Goal: Transaction & Acquisition: Obtain resource

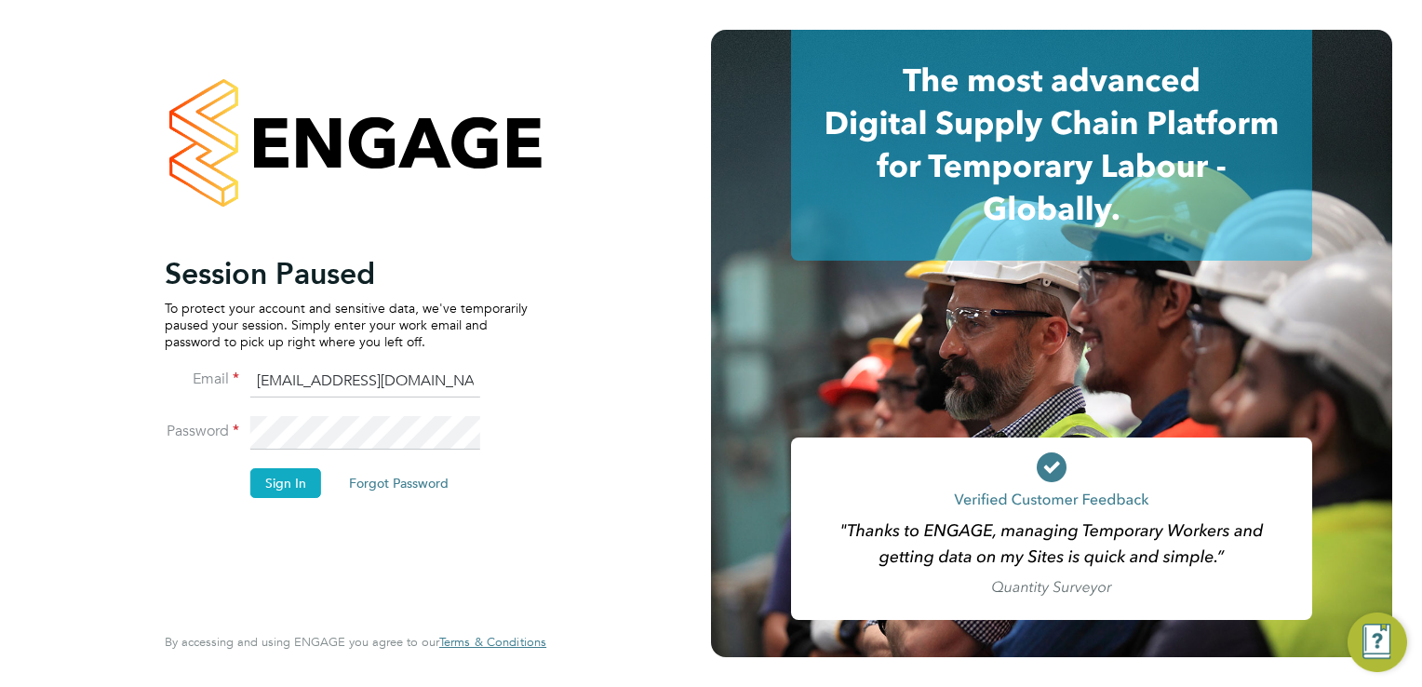
click at [293, 488] on button "Sign In" at bounding box center [285, 483] width 71 height 30
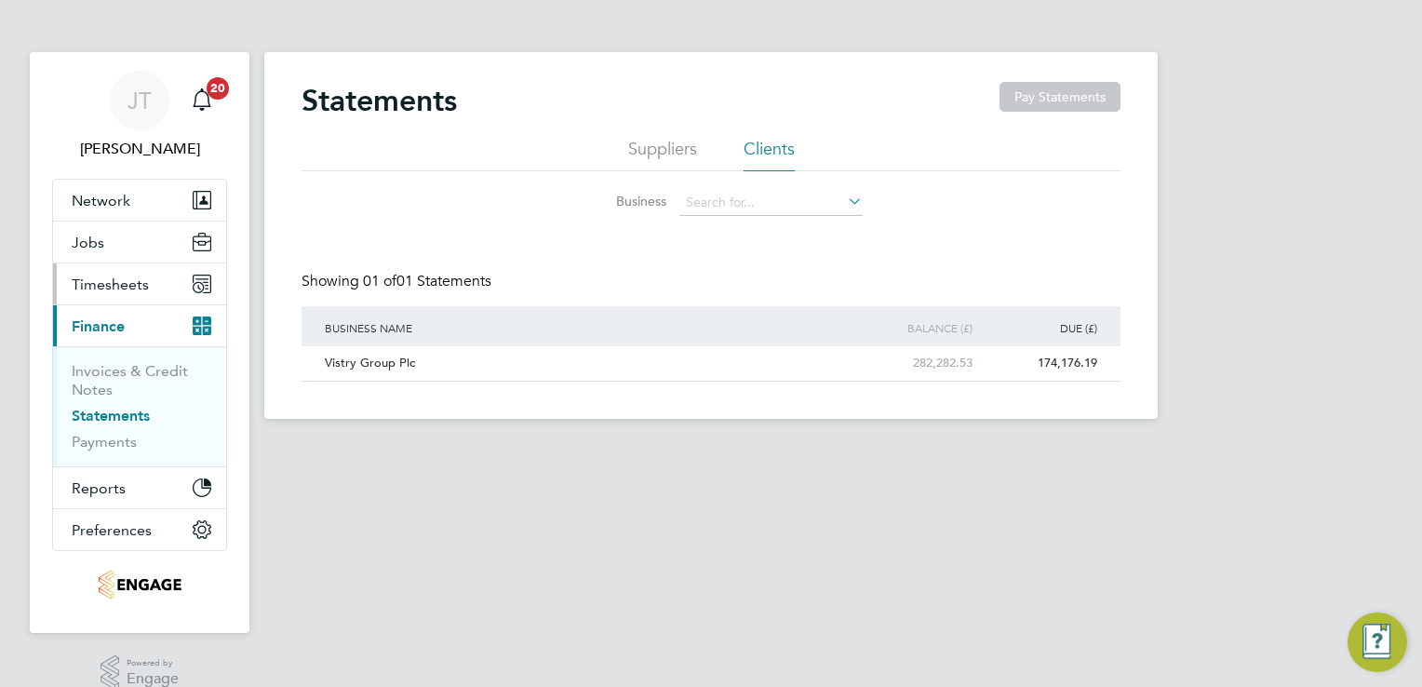
click at [124, 283] on span "Timesheets" at bounding box center [110, 284] width 77 height 18
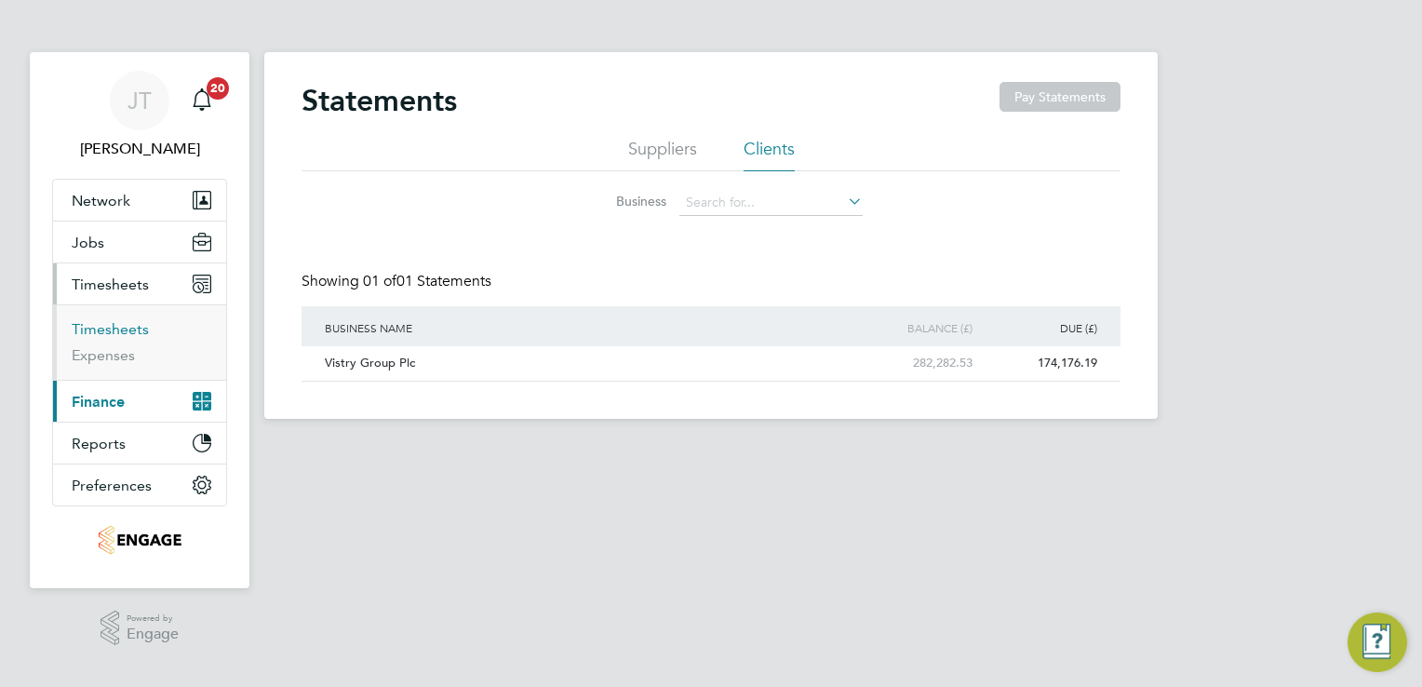
click at [101, 326] on link "Timesheets" at bounding box center [110, 329] width 77 height 18
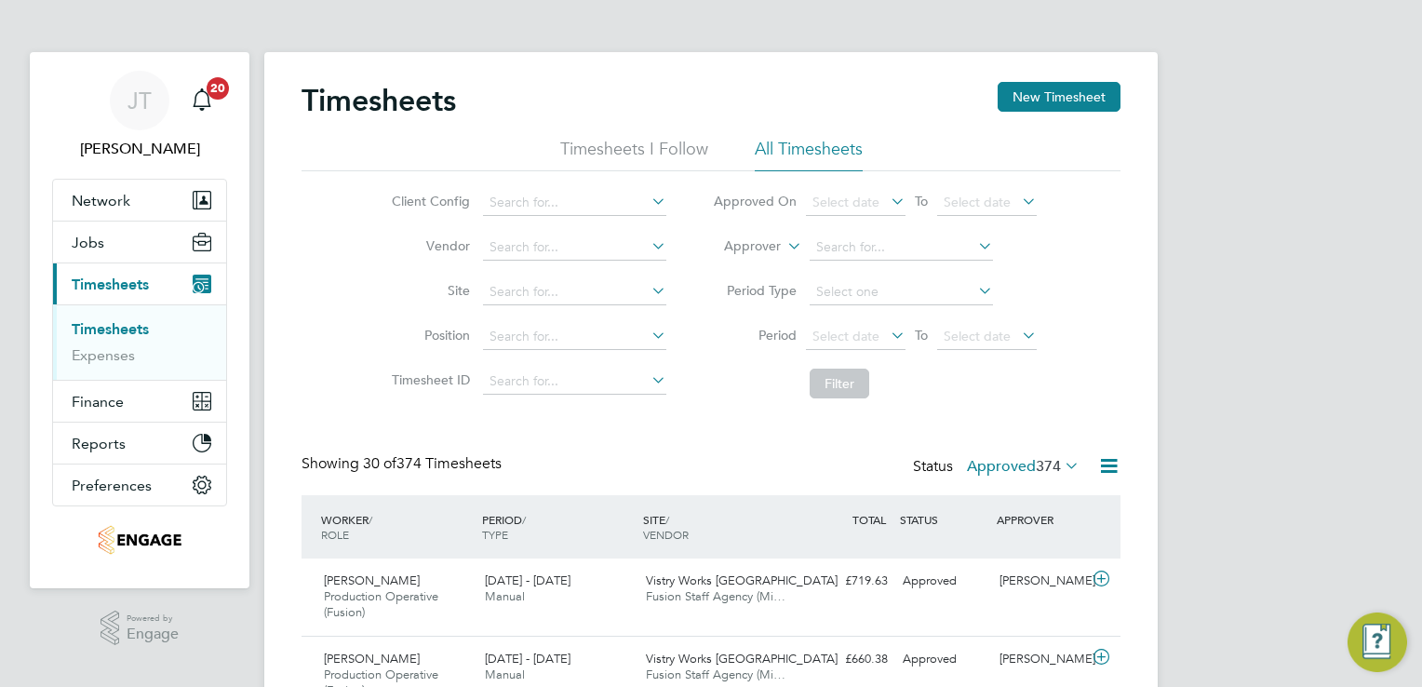
click at [1012, 466] on label "Approved 374" at bounding box center [1023, 466] width 113 height 19
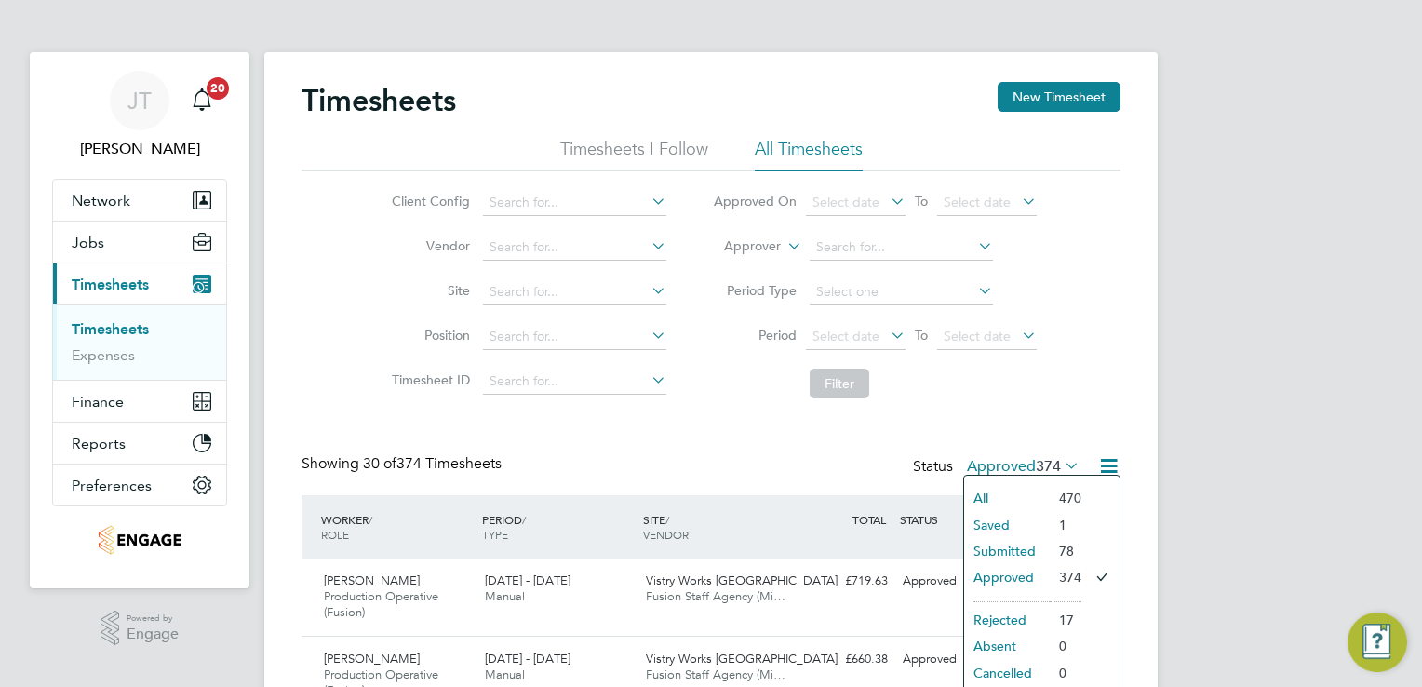
click at [1010, 544] on li "Submitted" at bounding box center [1007, 551] width 86 height 26
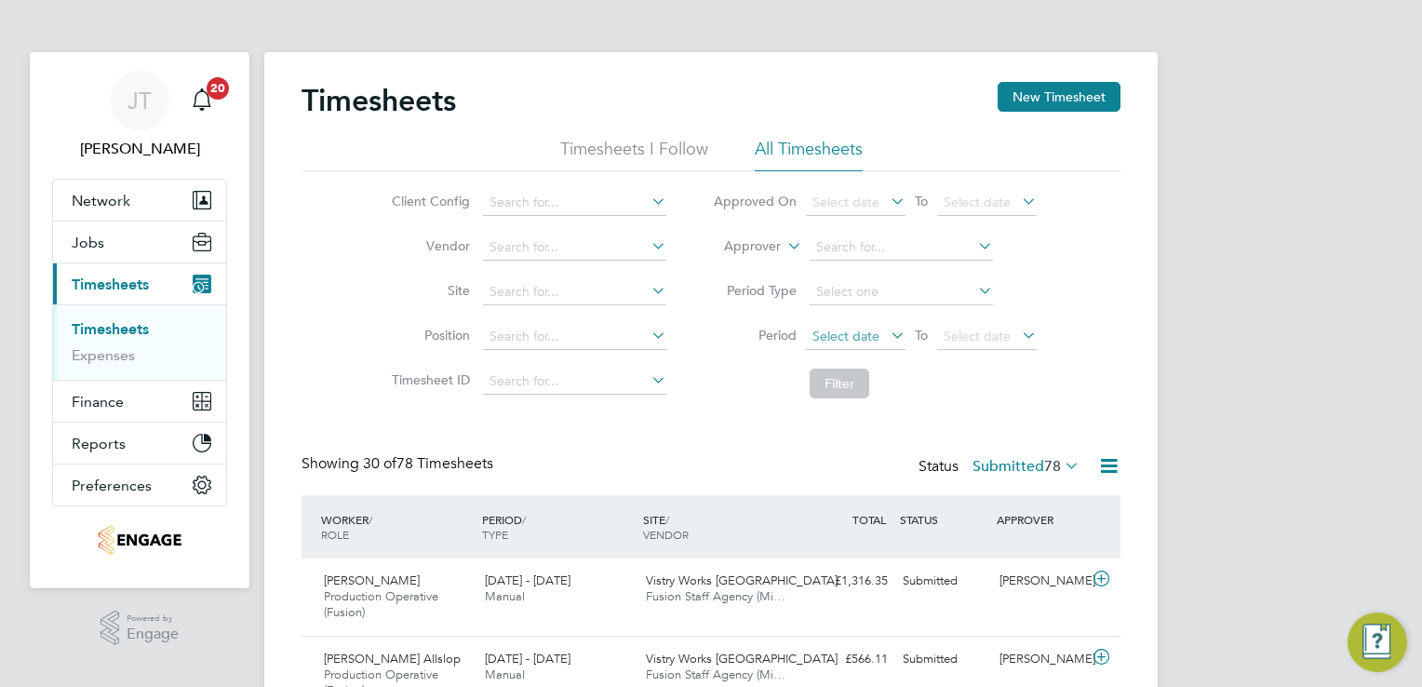
click at [849, 329] on span "Select date" at bounding box center [845, 336] width 67 height 17
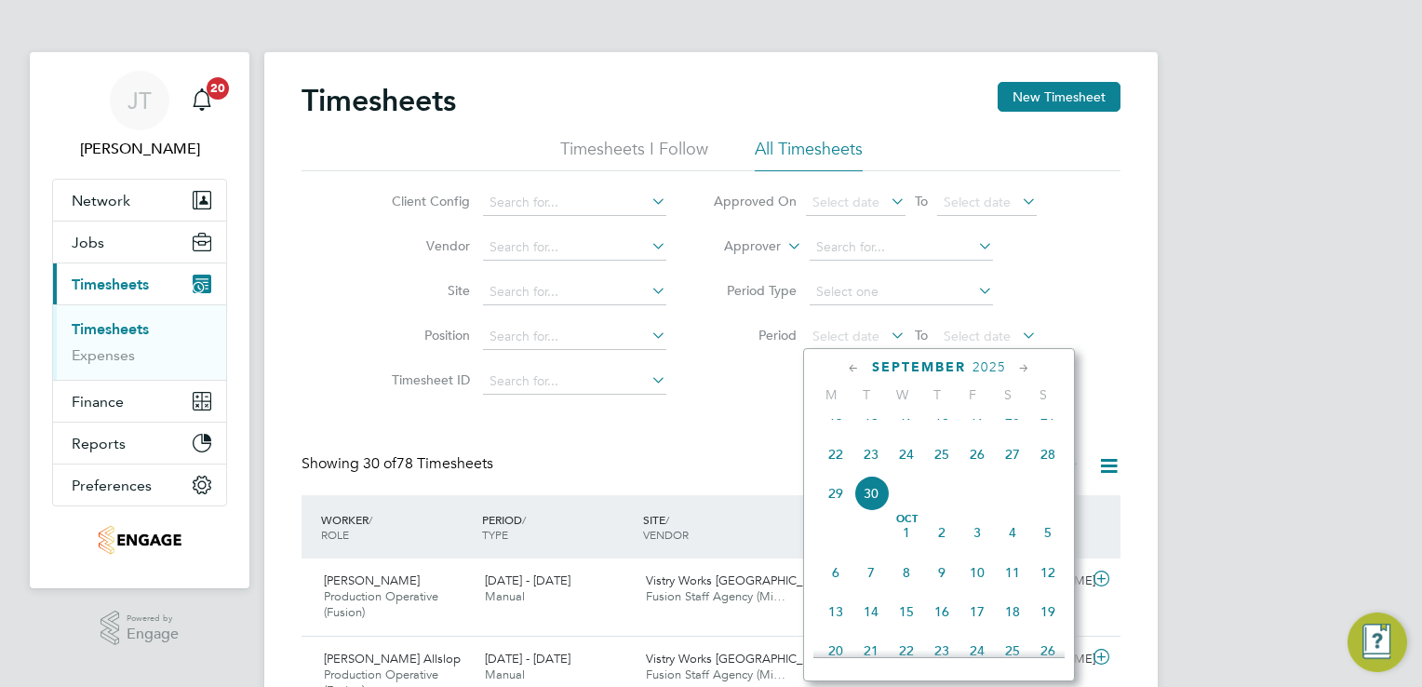
click at [862, 369] on icon at bounding box center [854, 368] width 18 height 20
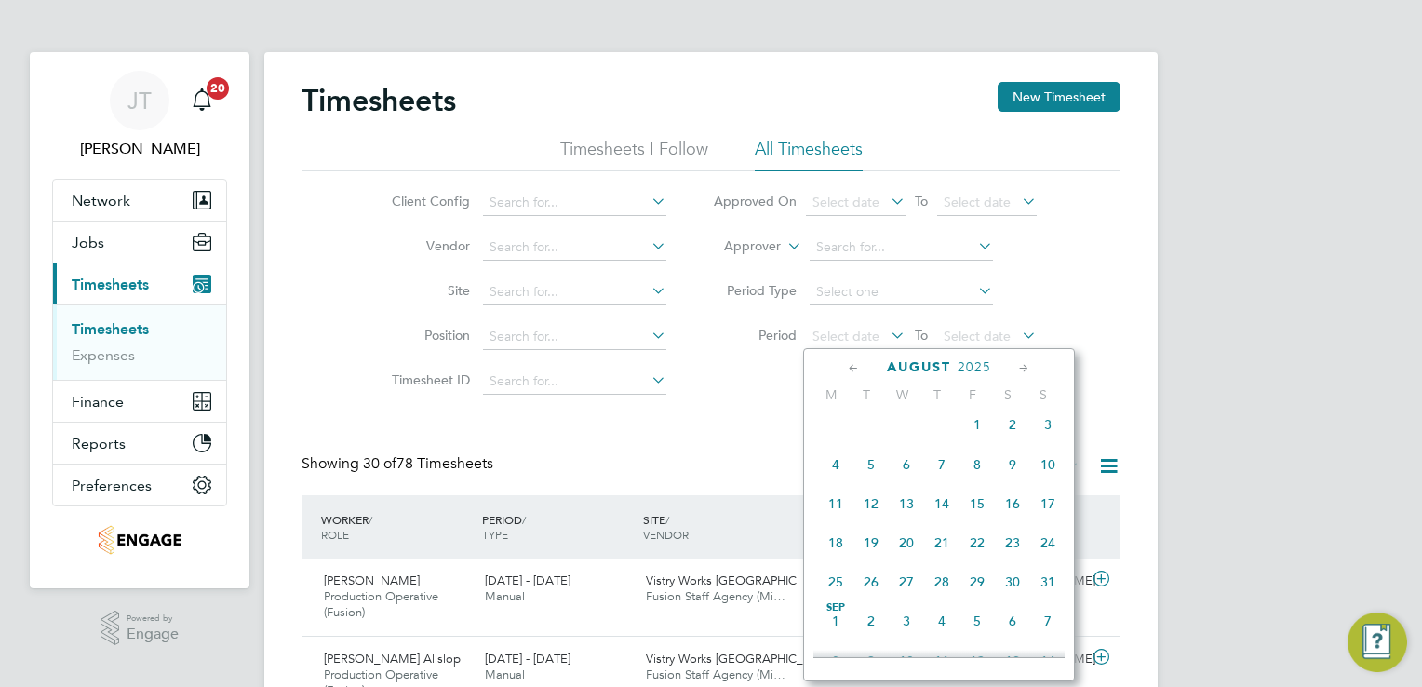
click at [862, 369] on icon at bounding box center [854, 368] width 18 height 20
click at [869, 430] on span "Jul 1" at bounding box center [870, 430] width 35 height 35
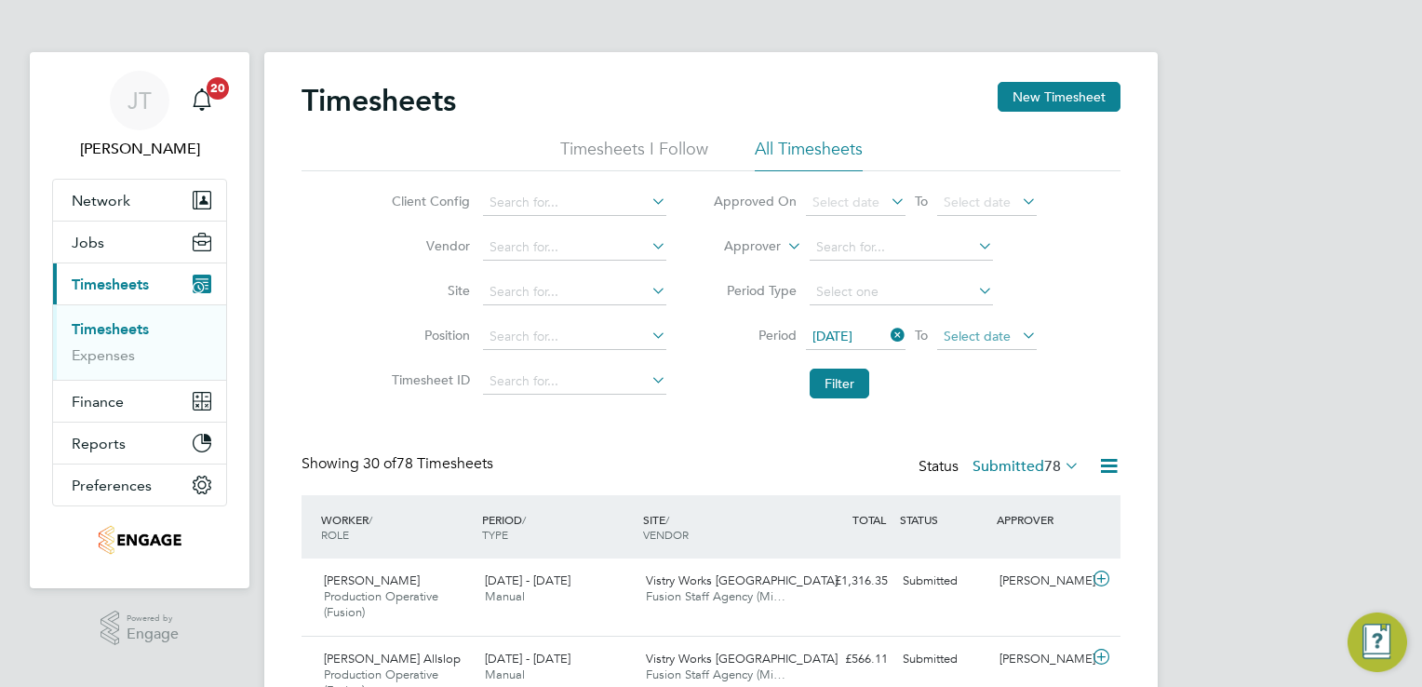
click at [990, 329] on span "Select date" at bounding box center [977, 336] width 67 height 17
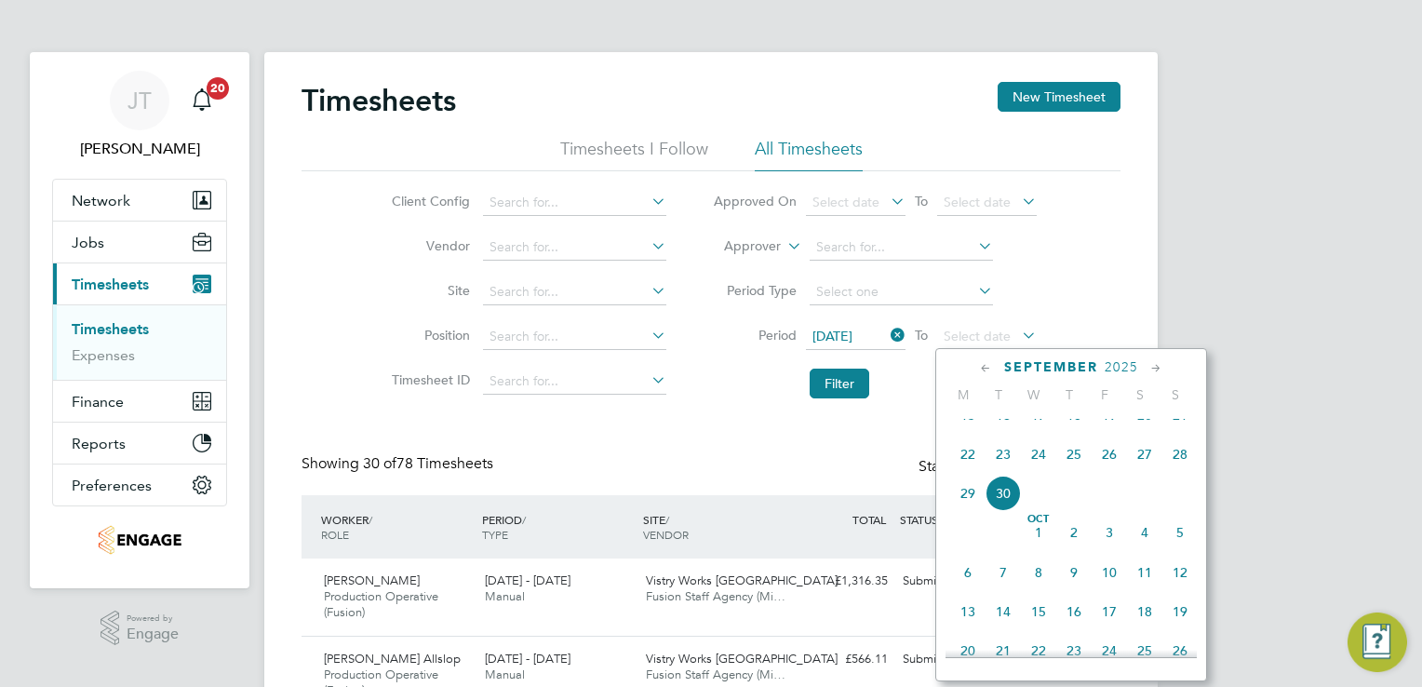
click at [983, 363] on icon at bounding box center [986, 368] width 18 height 20
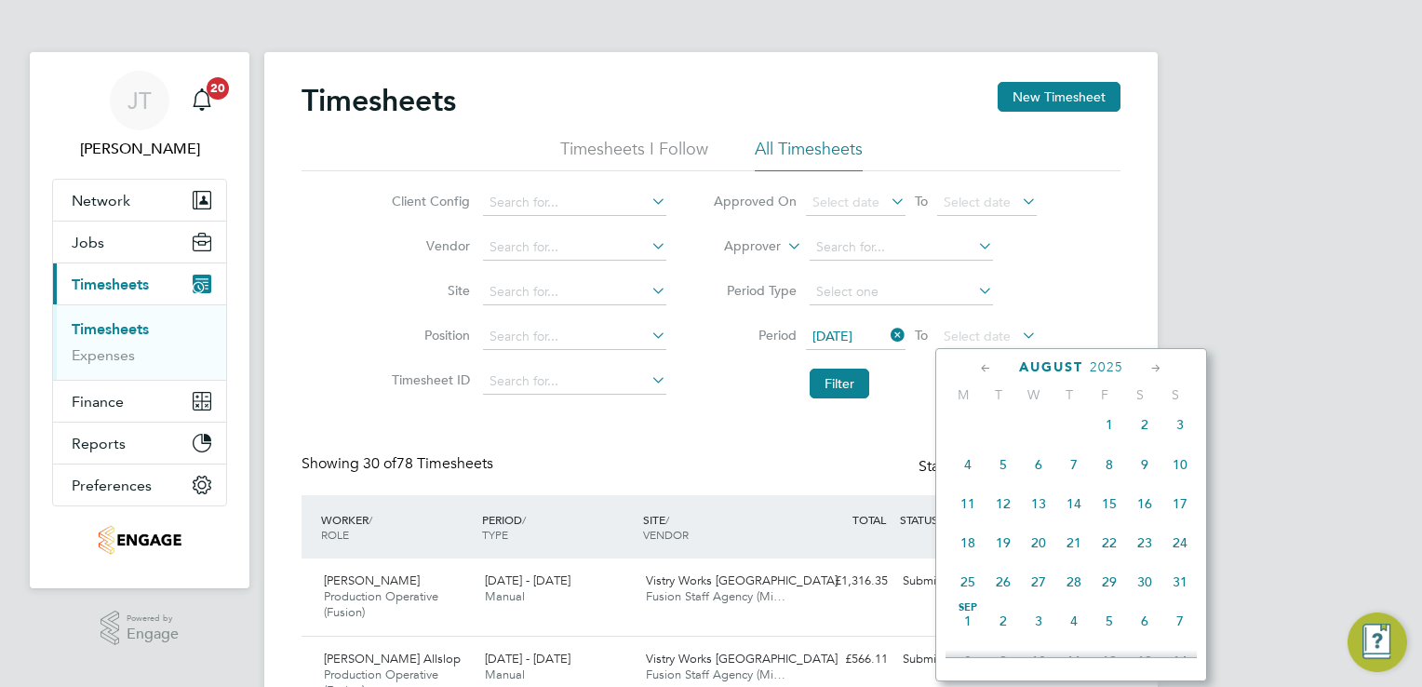
click at [1173, 552] on span "24" at bounding box center [1179, 542] width 35 height 35
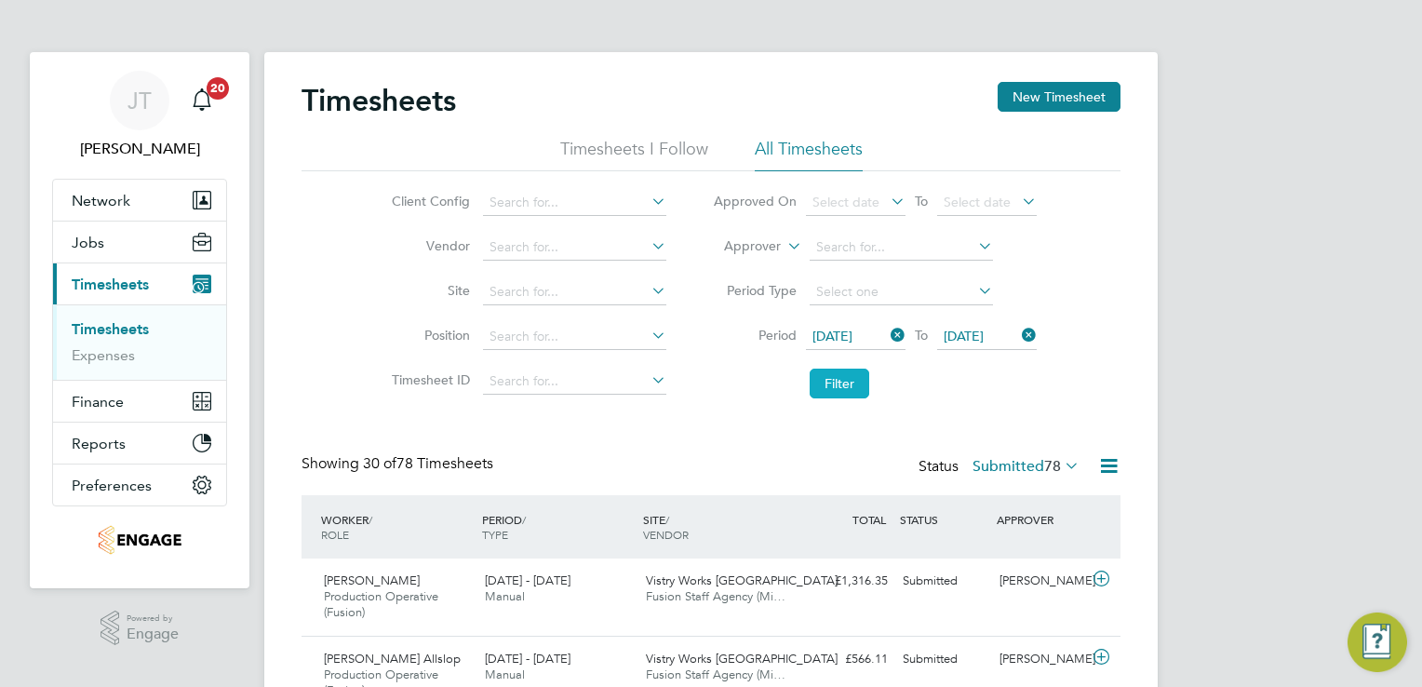
click at [852, 369] on button "Filter" at bounding box center [840, 384] width 60 height 30
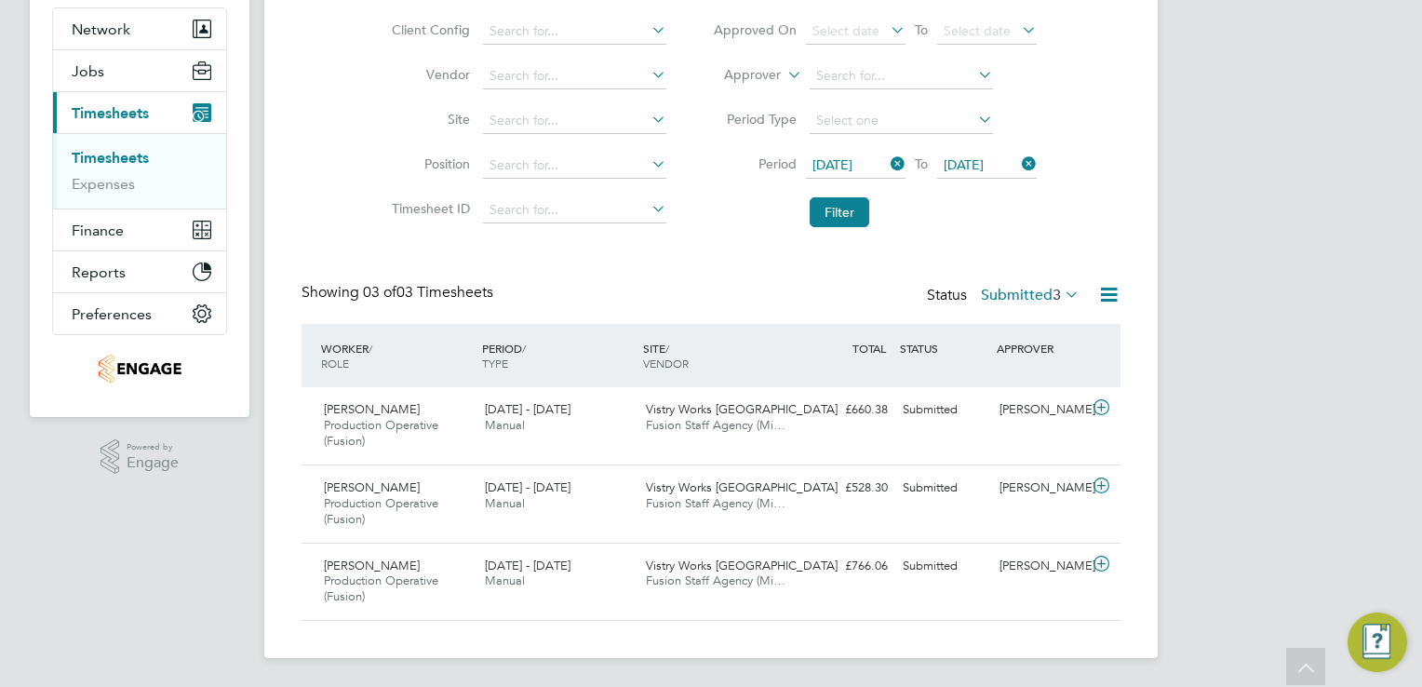
click at [1047, 291] on label "Submitted 3" at bounding box center [1030, 295] width 99 height 19
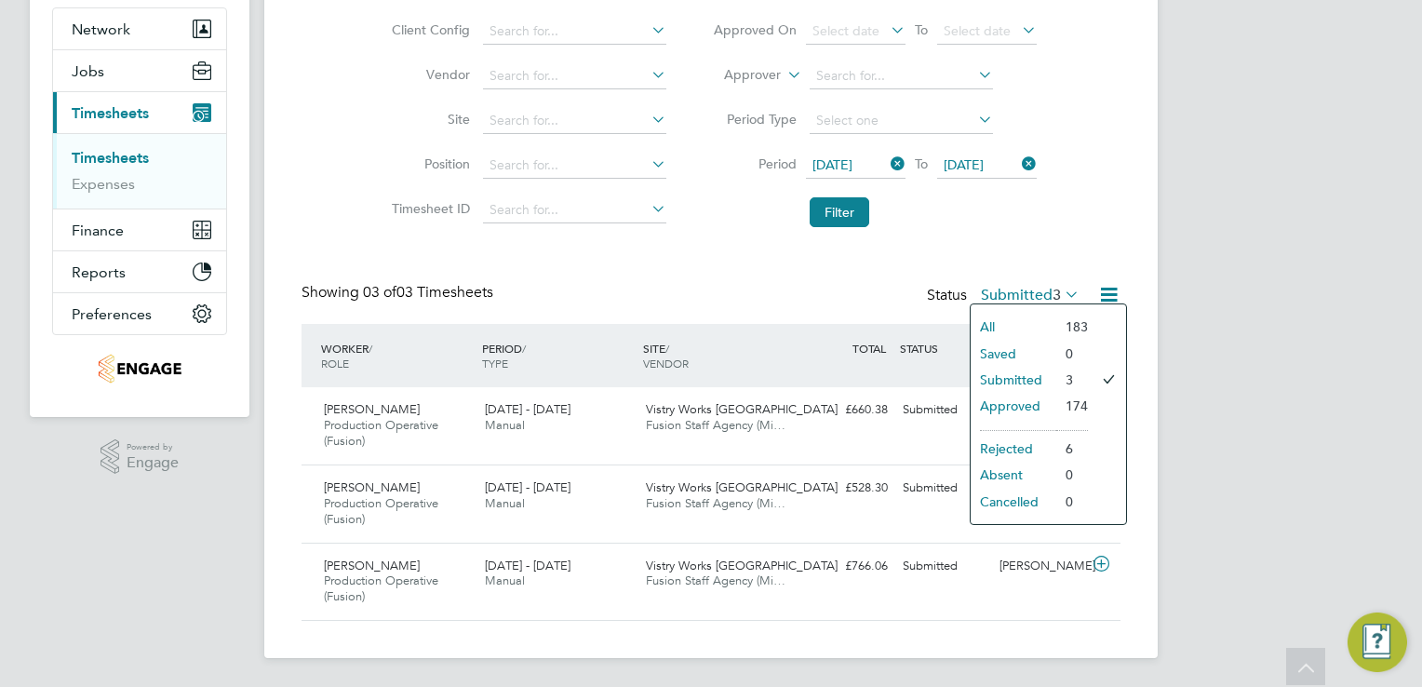
click at [1195, 129] on div "JT Joanne Taylor Notifications 20 Applications: Network Team Members Businesses…" at bounding box center [711, 258] width 1422 height 859
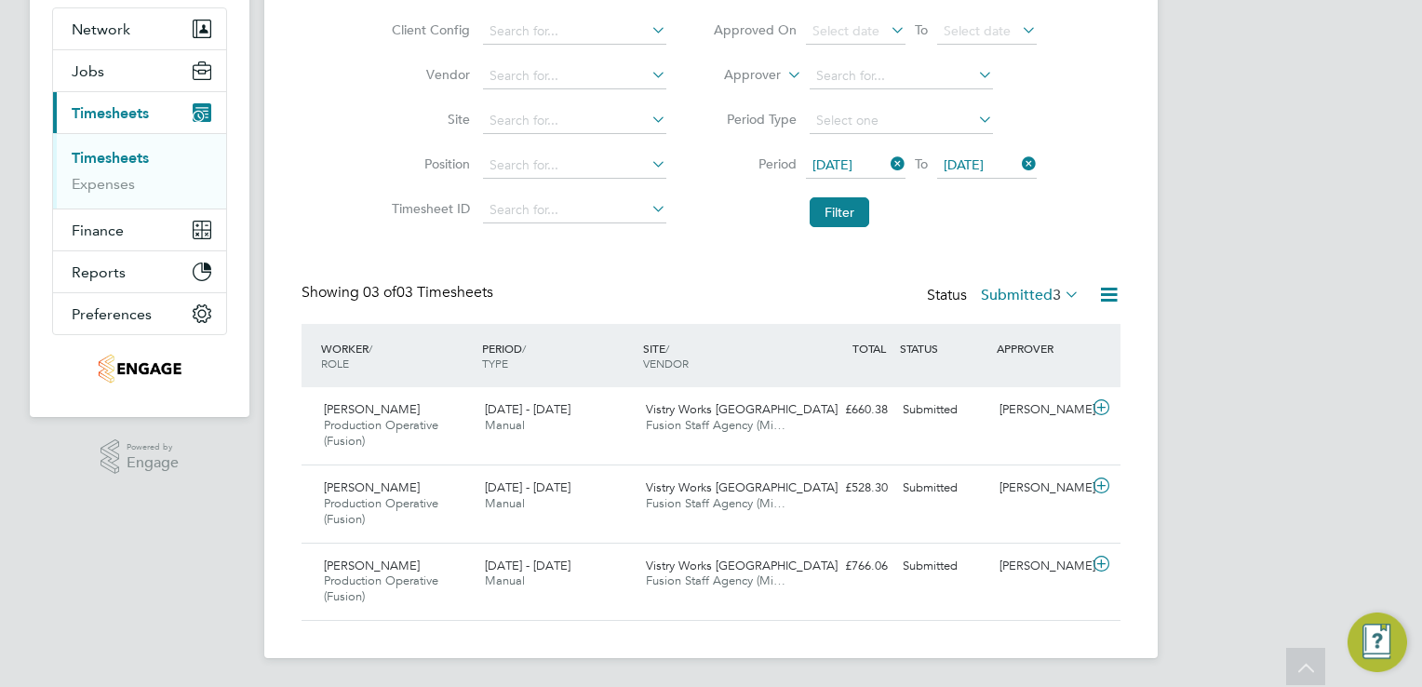
click at [1201, 87] on div "JT Joanne Taylor Notifications 20 Applications: Network Team Members Businesses…" at bounding box center [711, 258] width 1422 height 859
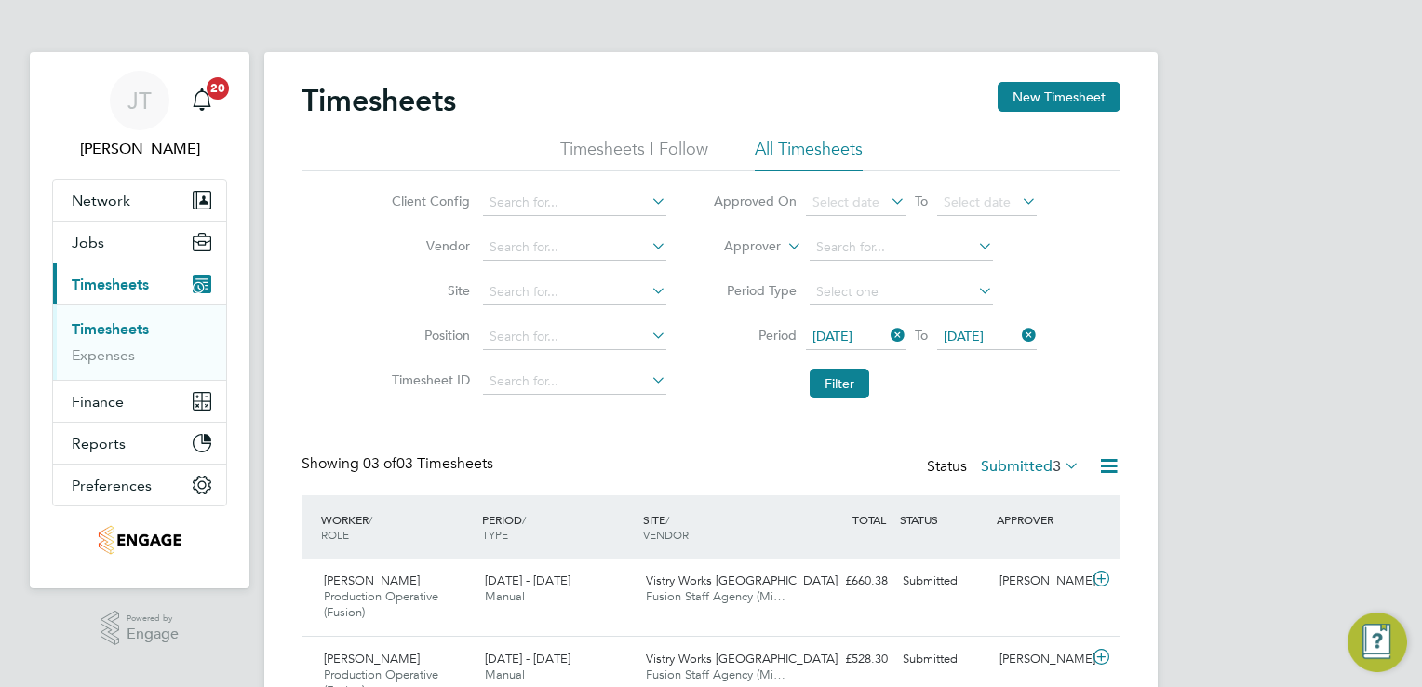
click at [841, 338] on span "01 Jul 2025" at bounding box center [832, 336] width 40 height 17
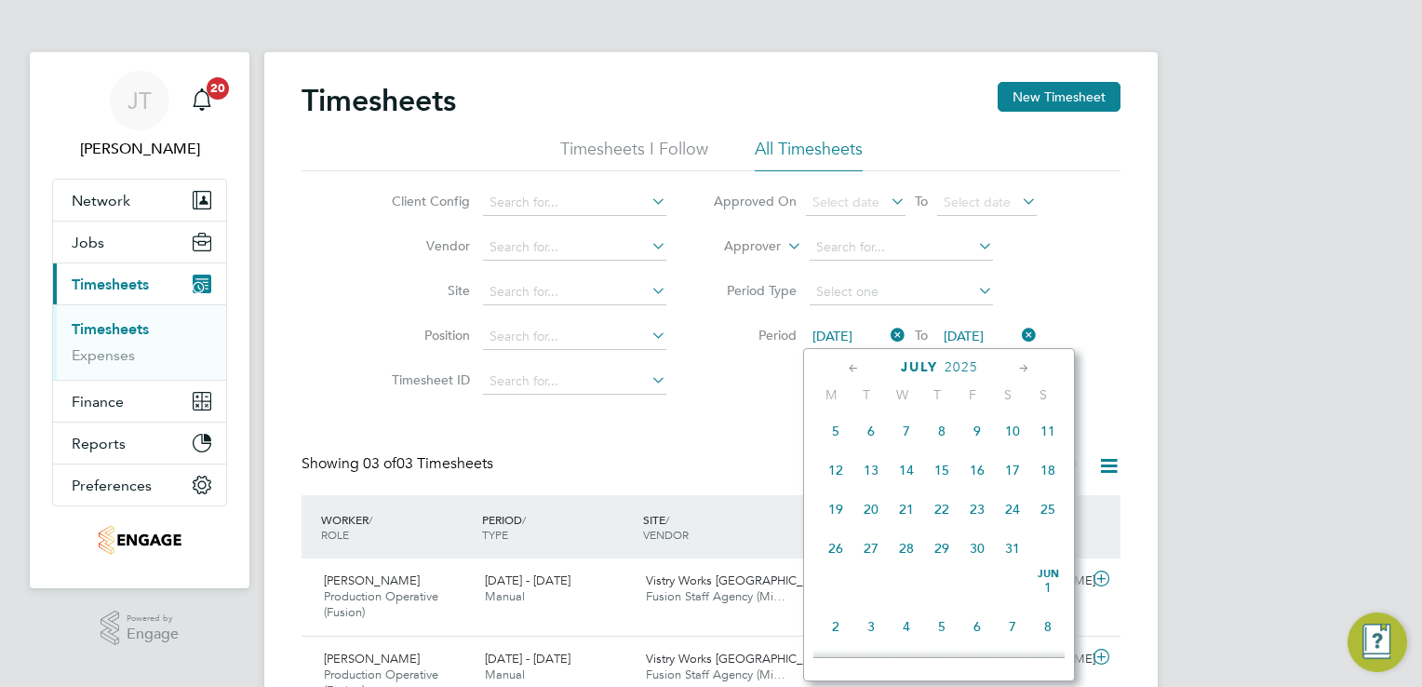
scroll to position [567, 0]
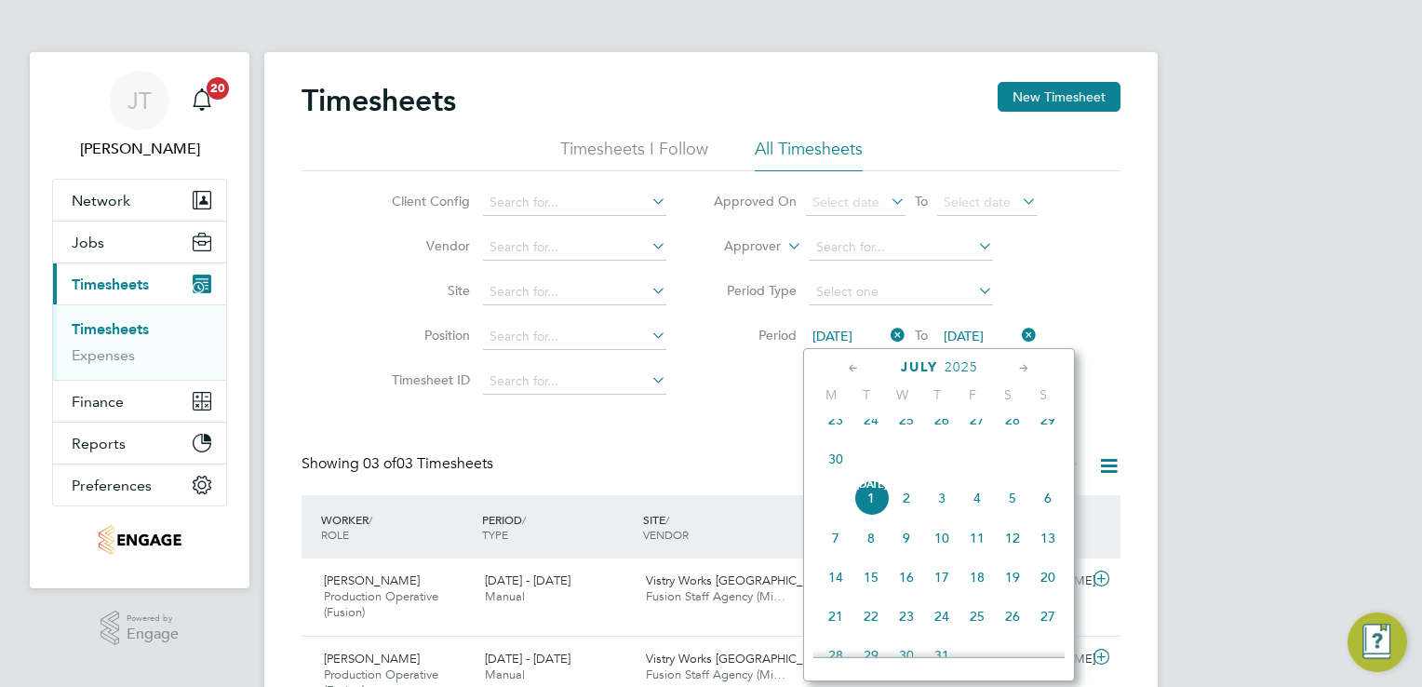
click at [849, 370] on icon at bounding box center [854, 368] width 18 height 20
click at [1021, 367] on icon at bounding box center [1024, 368] width 18 height 20
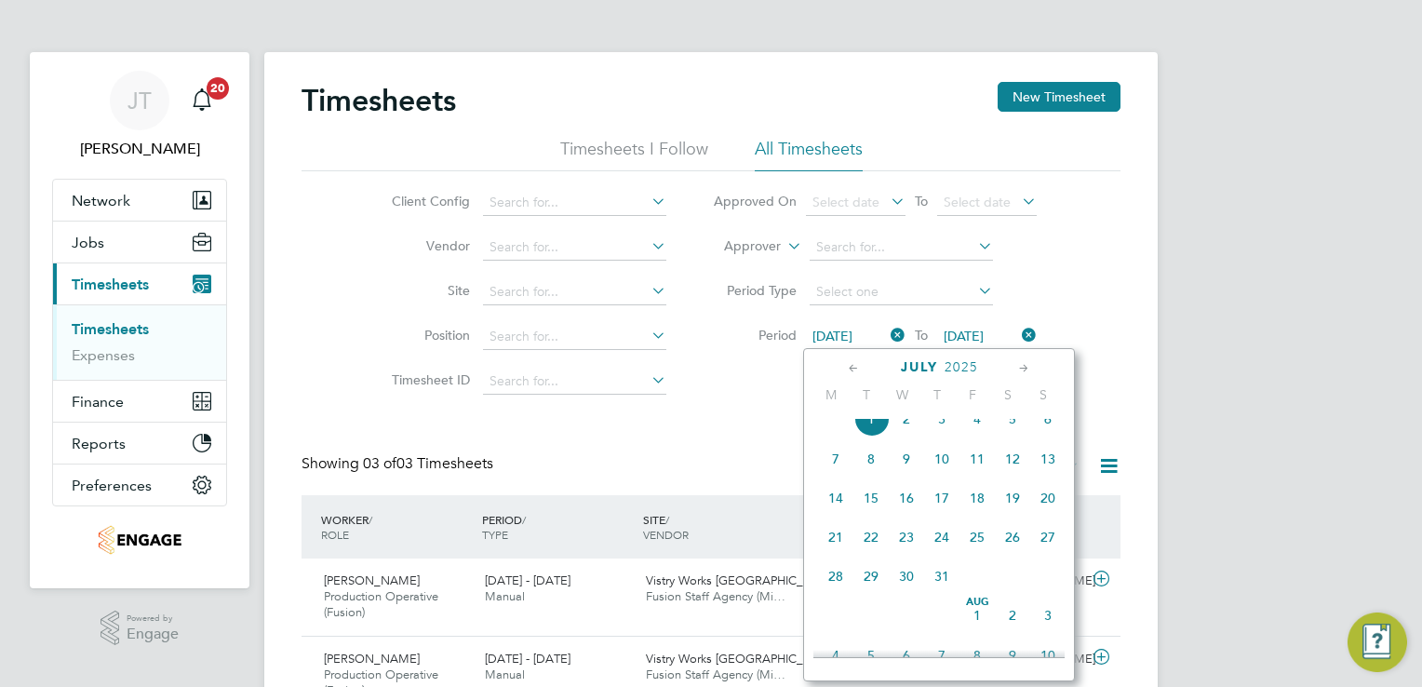
scroll to position [848, 0]
click at [830, 588] on span "25" at bounding box center [835, 570] width 35 height 35
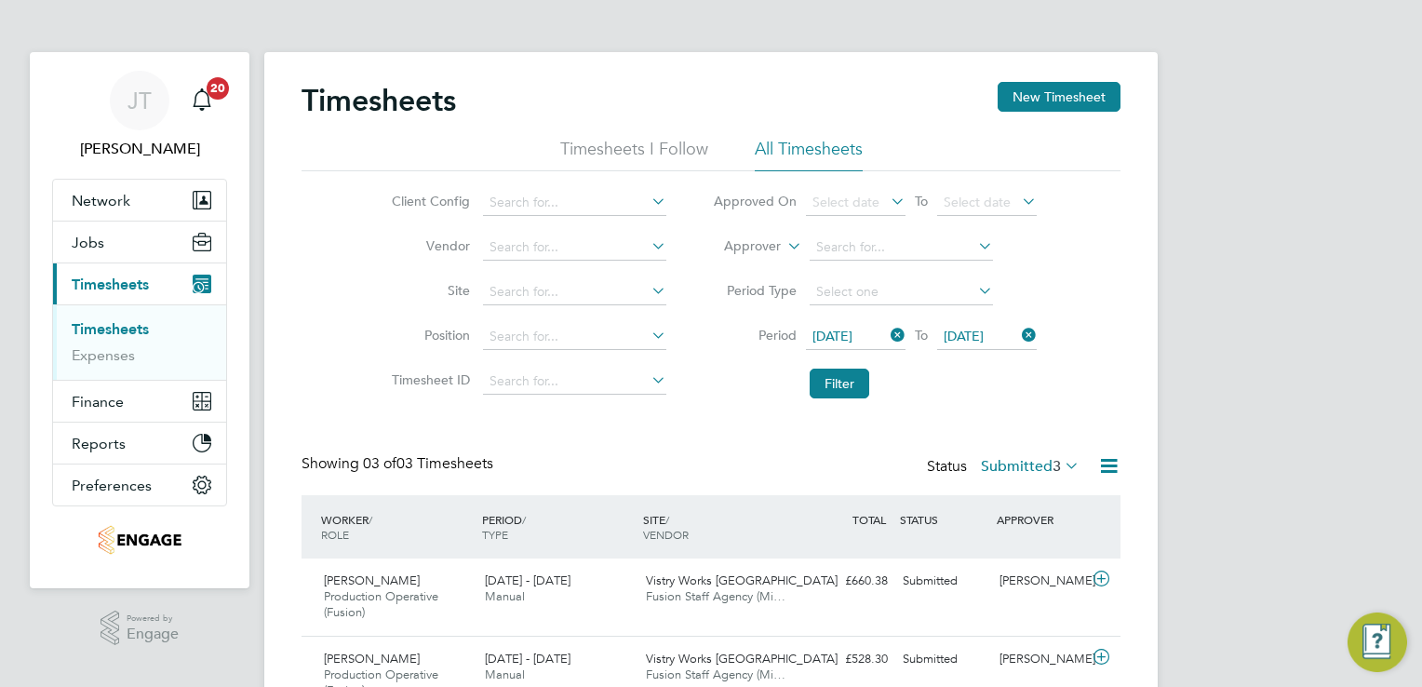
click at [973, 340] on span "25 Aug 2025" at bounding box center [964, 336] width 40 height 17
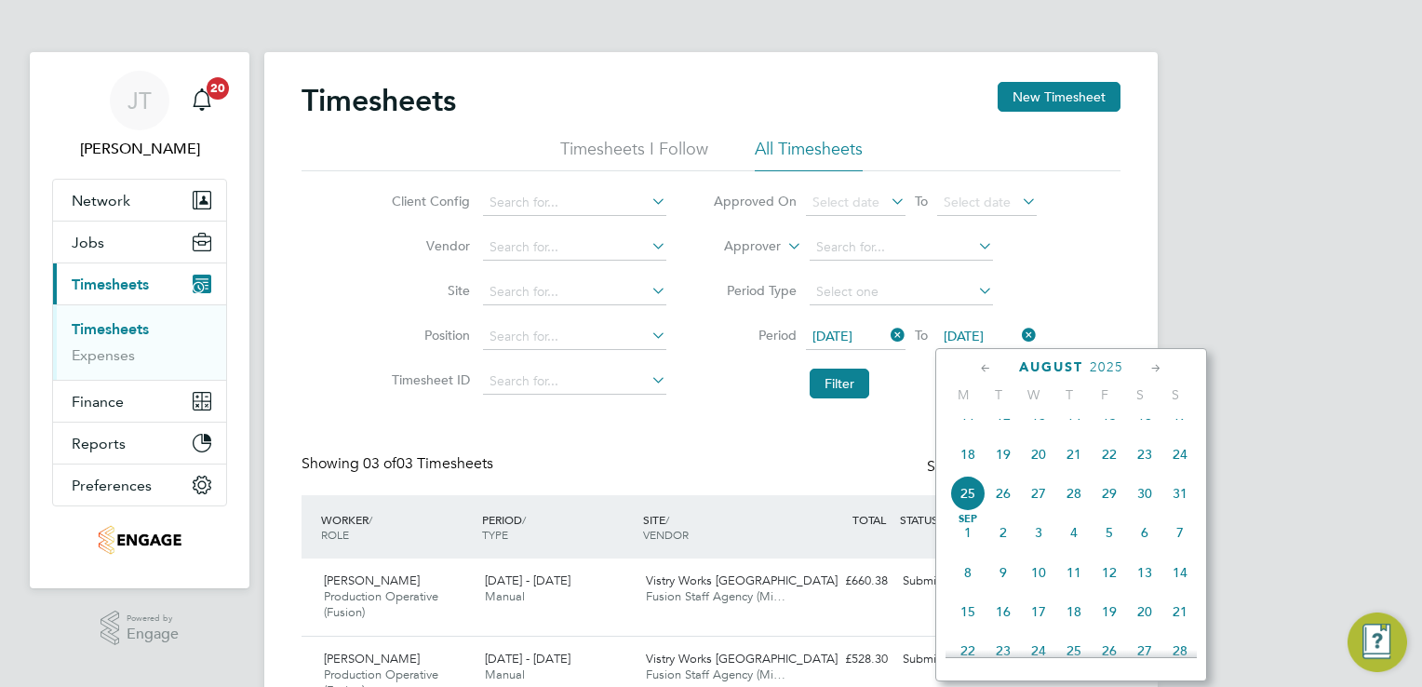
click at [972, 629] on span "15" at bounding box center [967, 611] width 35 height 35
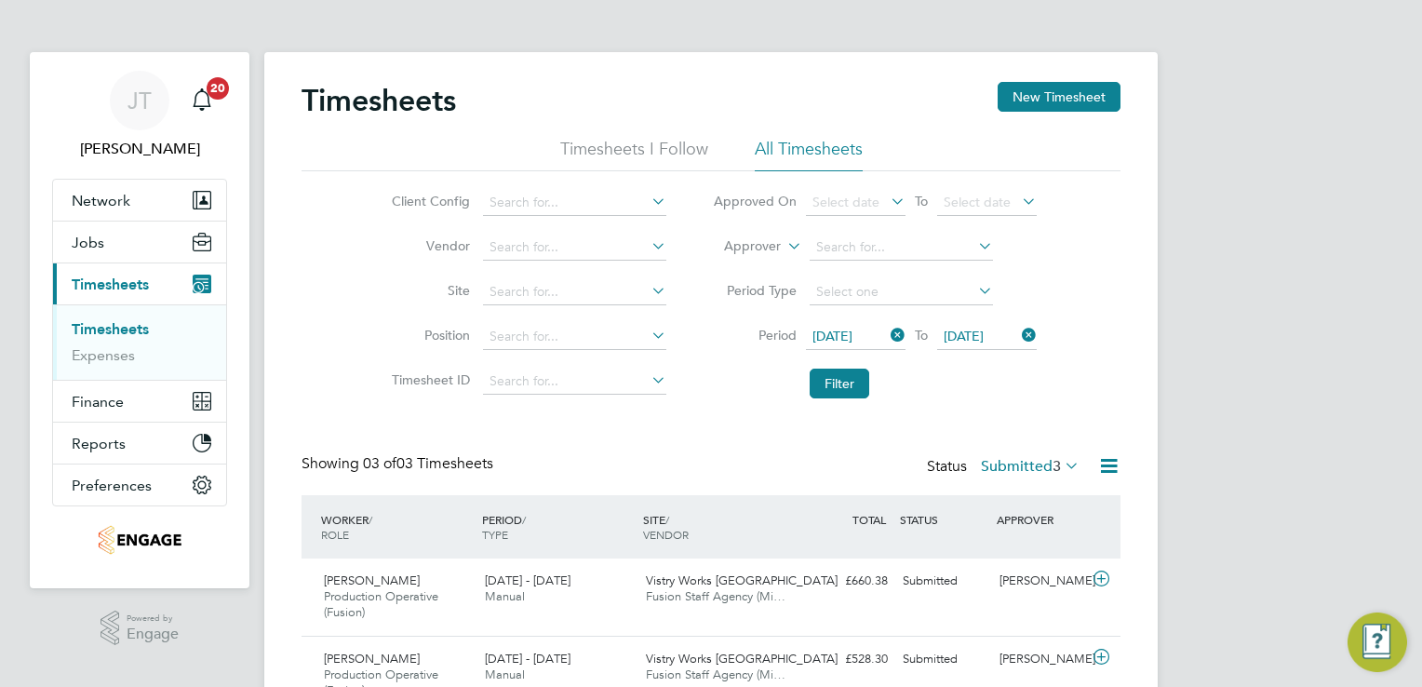
click at [962, 333] on span "15 Sep 2025" at bounding box center [964, 336] width 40 height 17
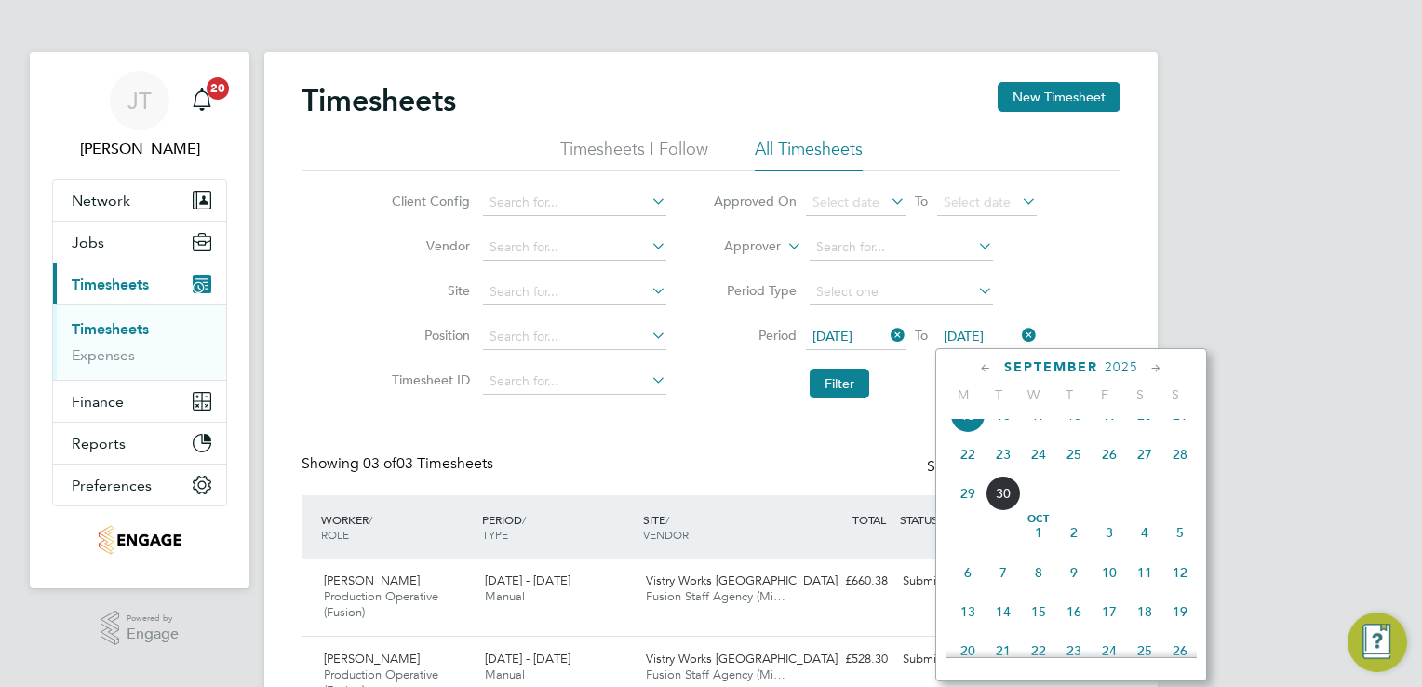
scroll to position [648, 0]
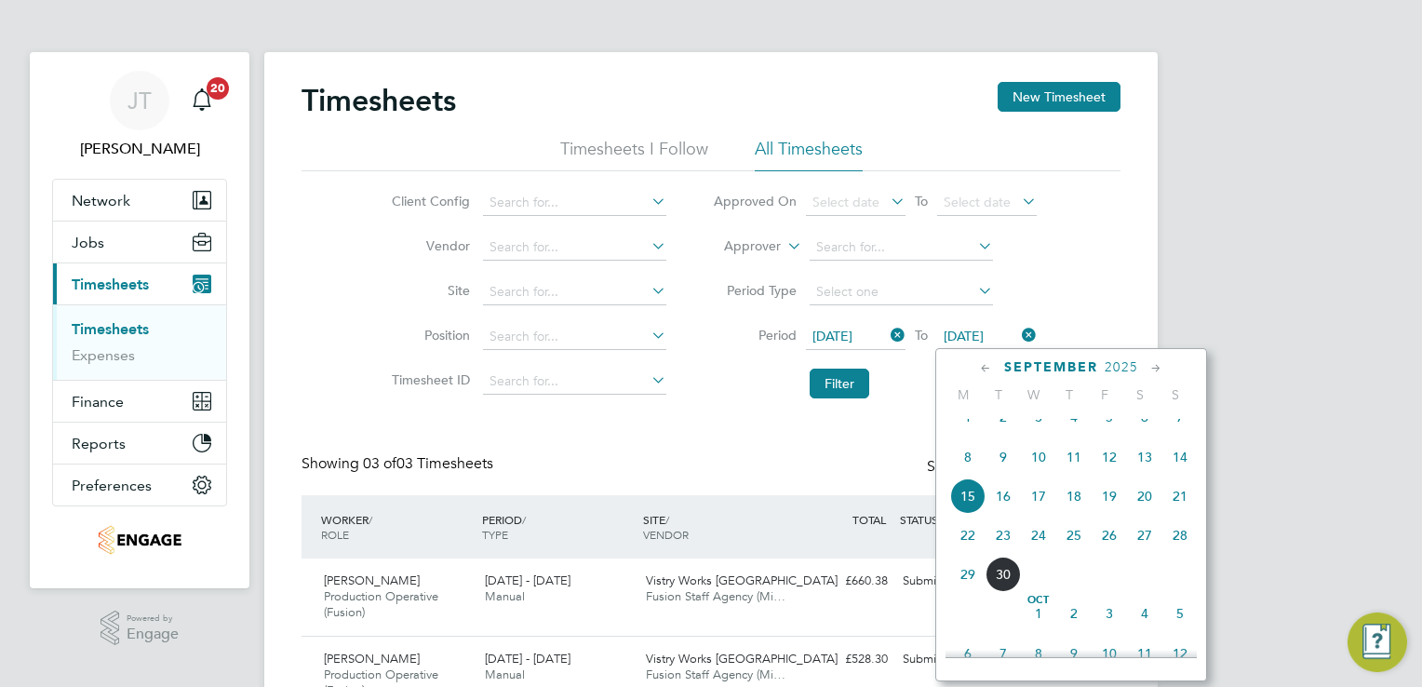
click at [1181, 510] on span "21" at bounding box center [1179, 495] width 35 height 35
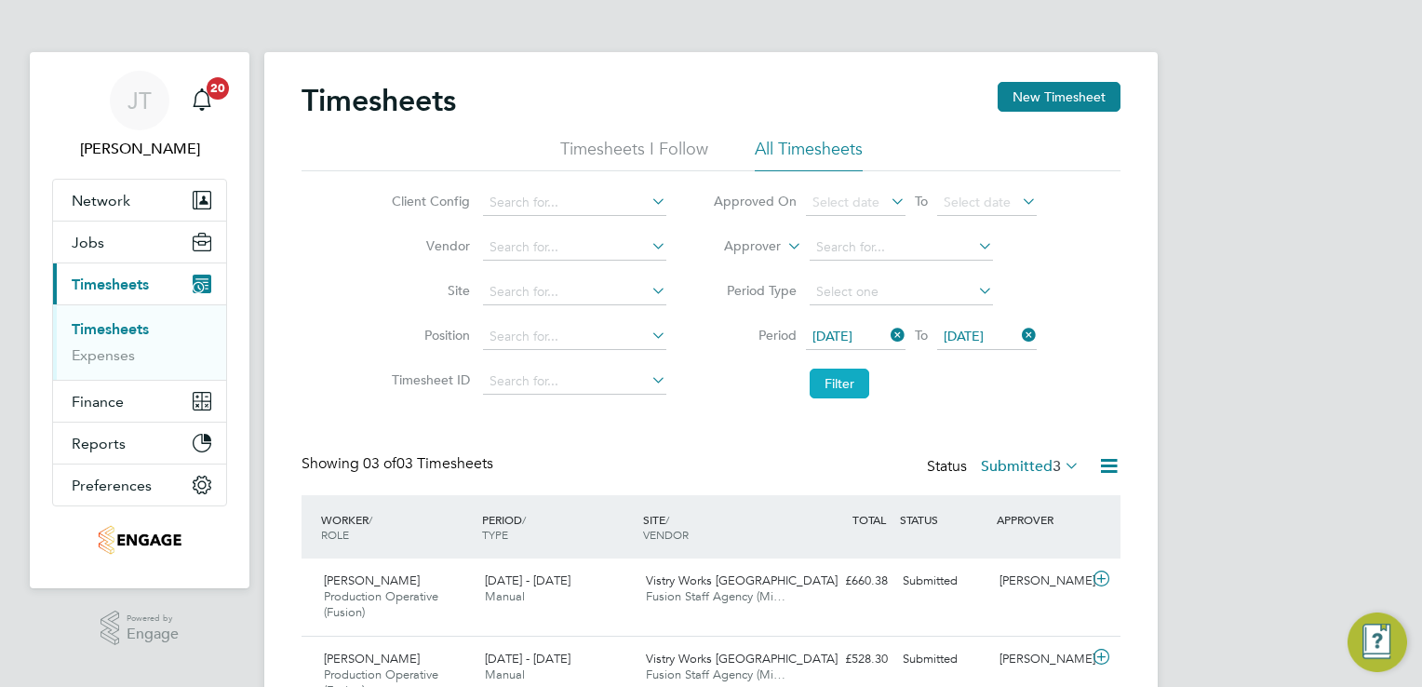
click at [856, 383] on button "Filter" at bounding box center [840, 384] width 60 height 30
click at [1052, 460] on span "57" at bounding box center [1052, 466] width 17 height 19
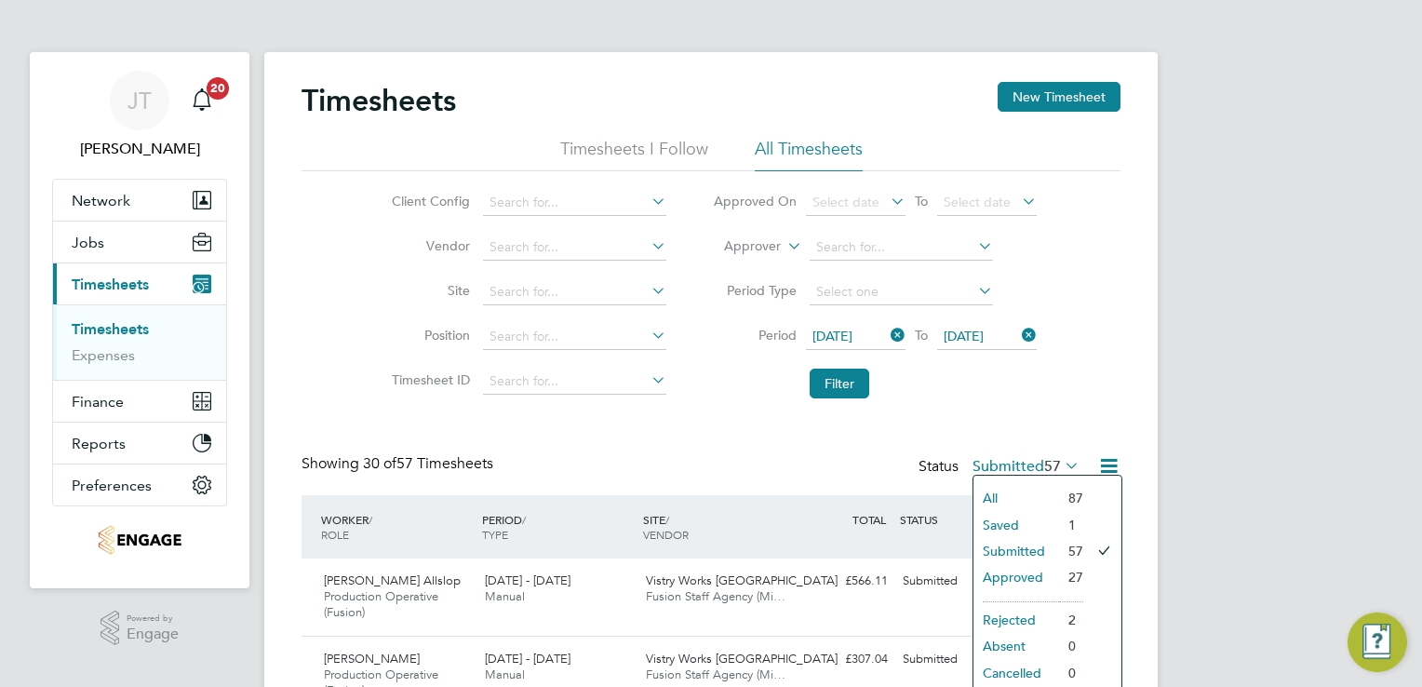
click at [1043, 491] on li "All" at bounding box center [1016, 498] width 86 height 26
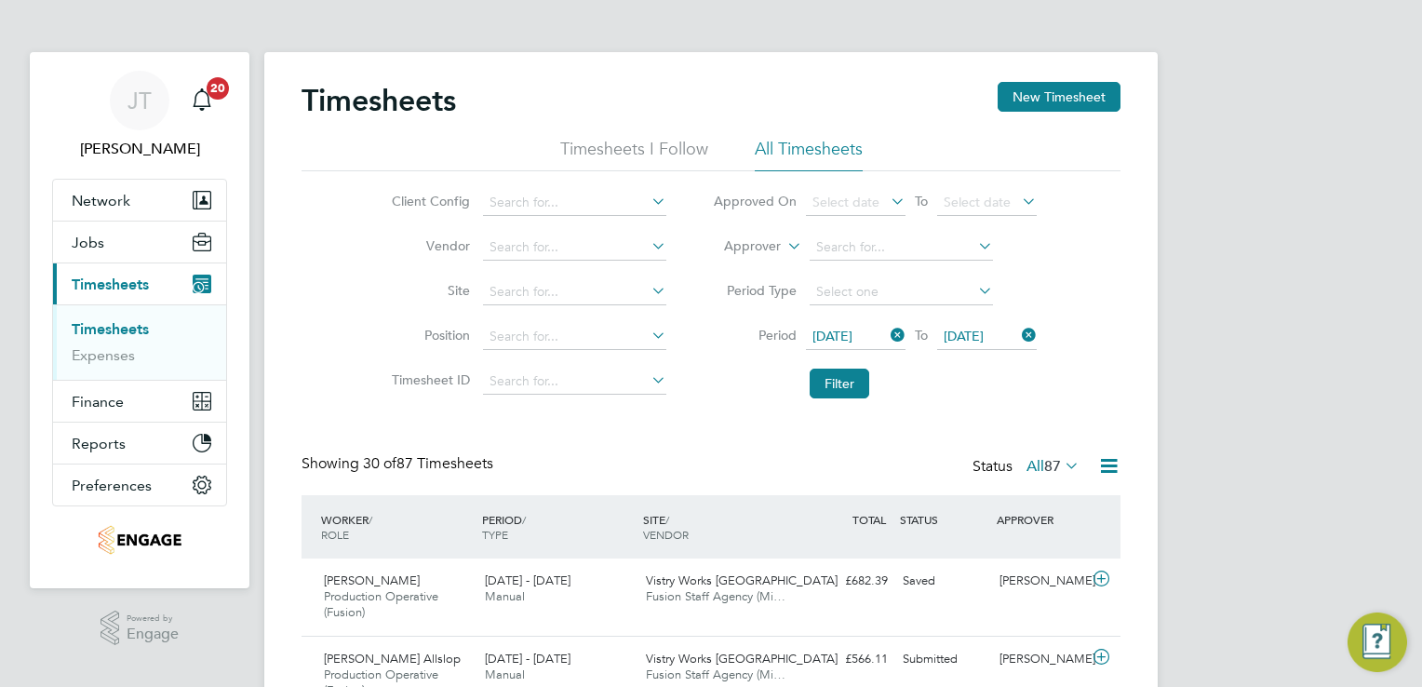
click at [1104, 472] on icon at bounding box center [1108, 465] width 23 height 23
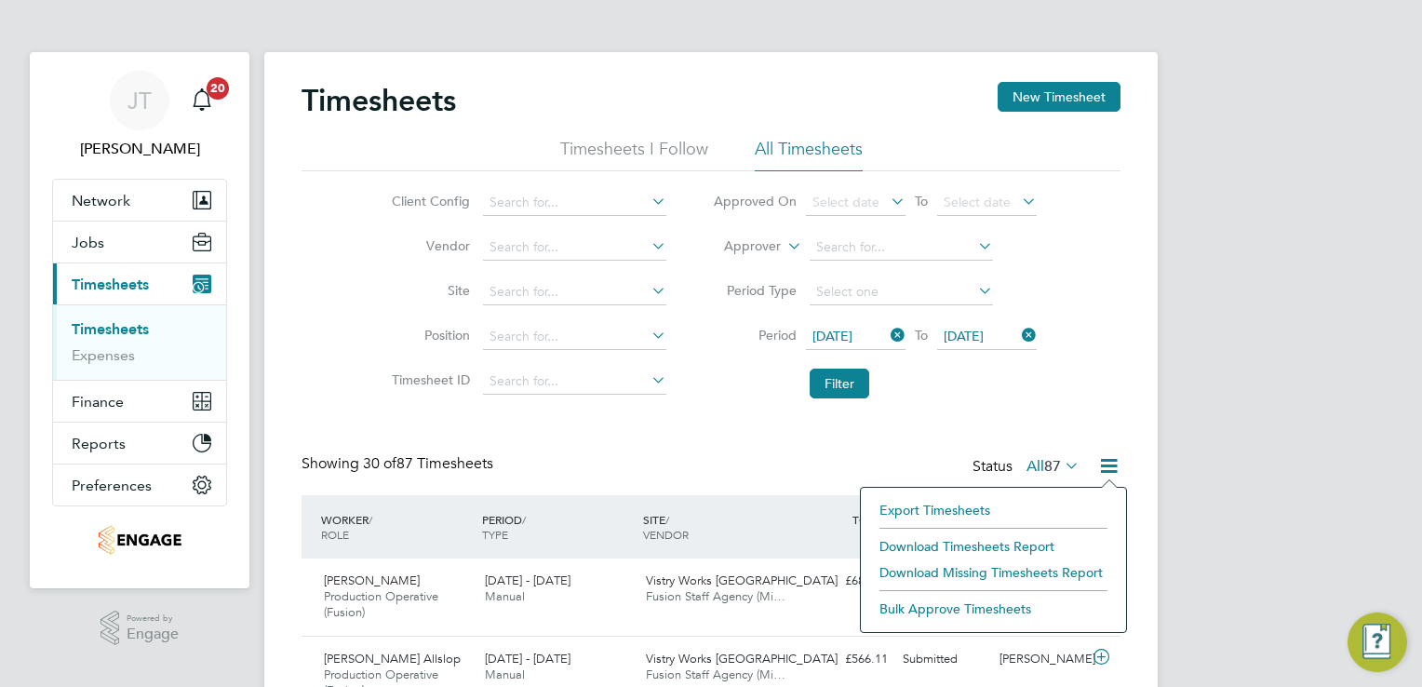
click at [953, 543] on li "Download Timesheets Report" at bounding box center [993, 546] width 247 height 26
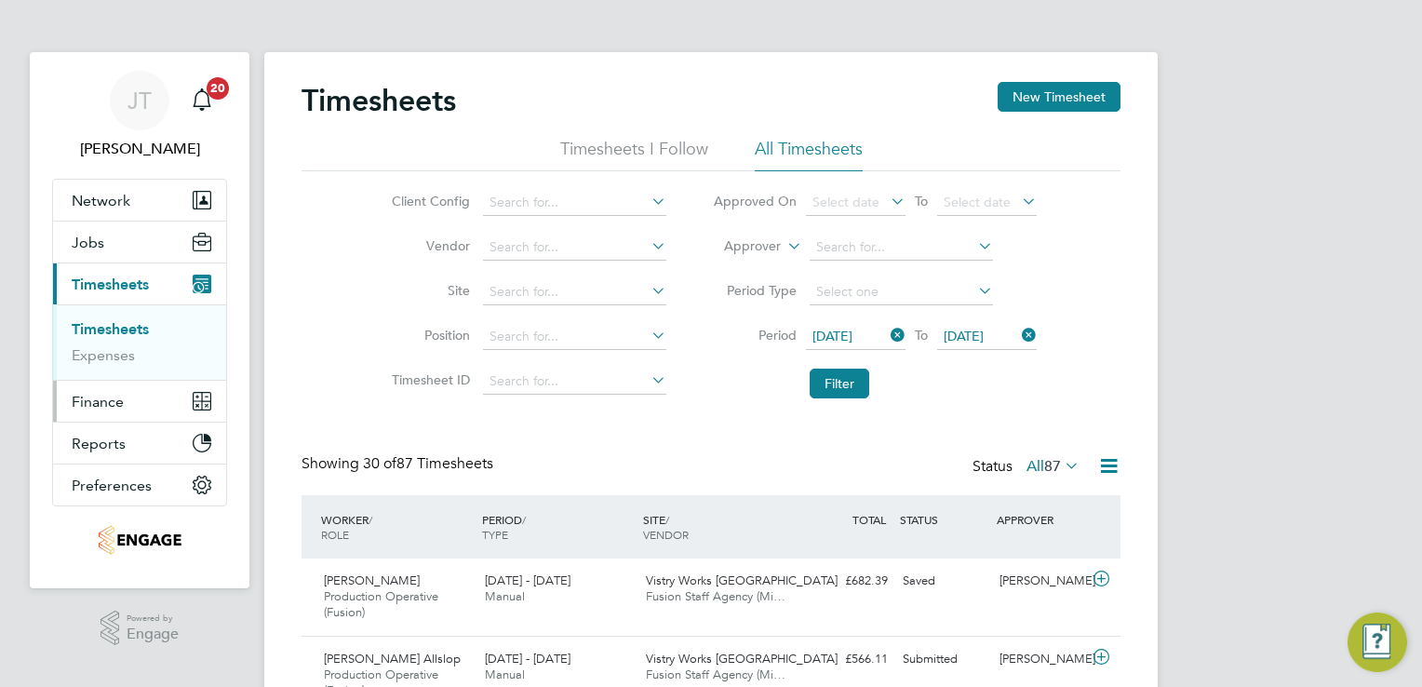
click at [114, 396] on span "Finance" at bounding box center [98, 402] width 52 height 18
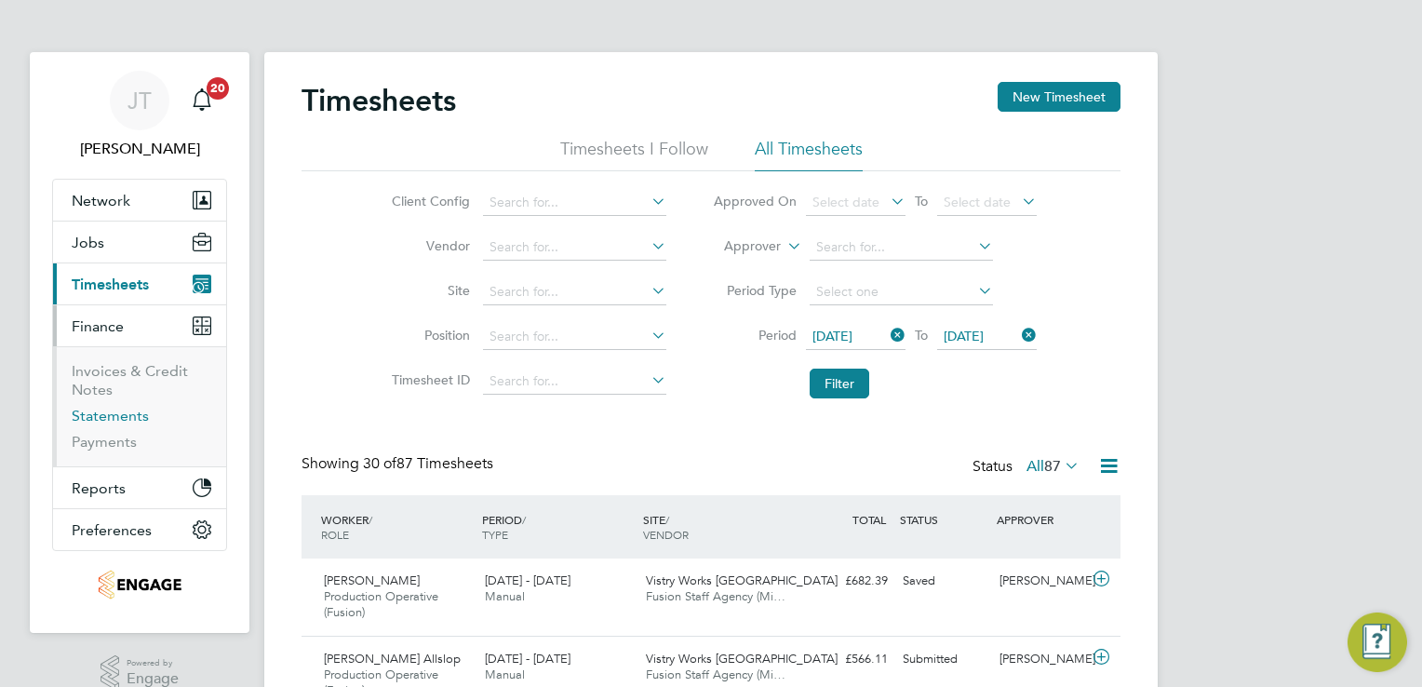
click at [115, 416] on link "Statements" at bounding box center [110, 416] width 77 height 18
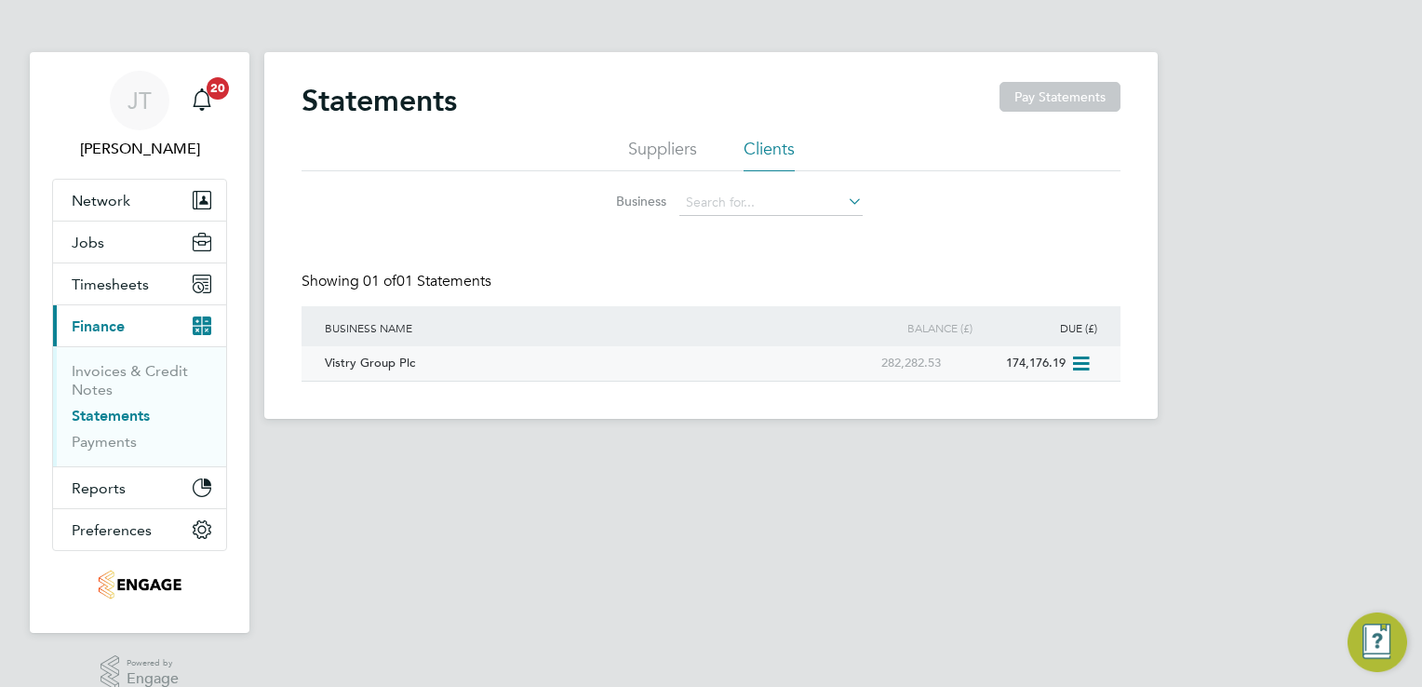
click at [614, 355] on div "Vistry Group Plc" at bounding box center [570, 363] width 501 height 34
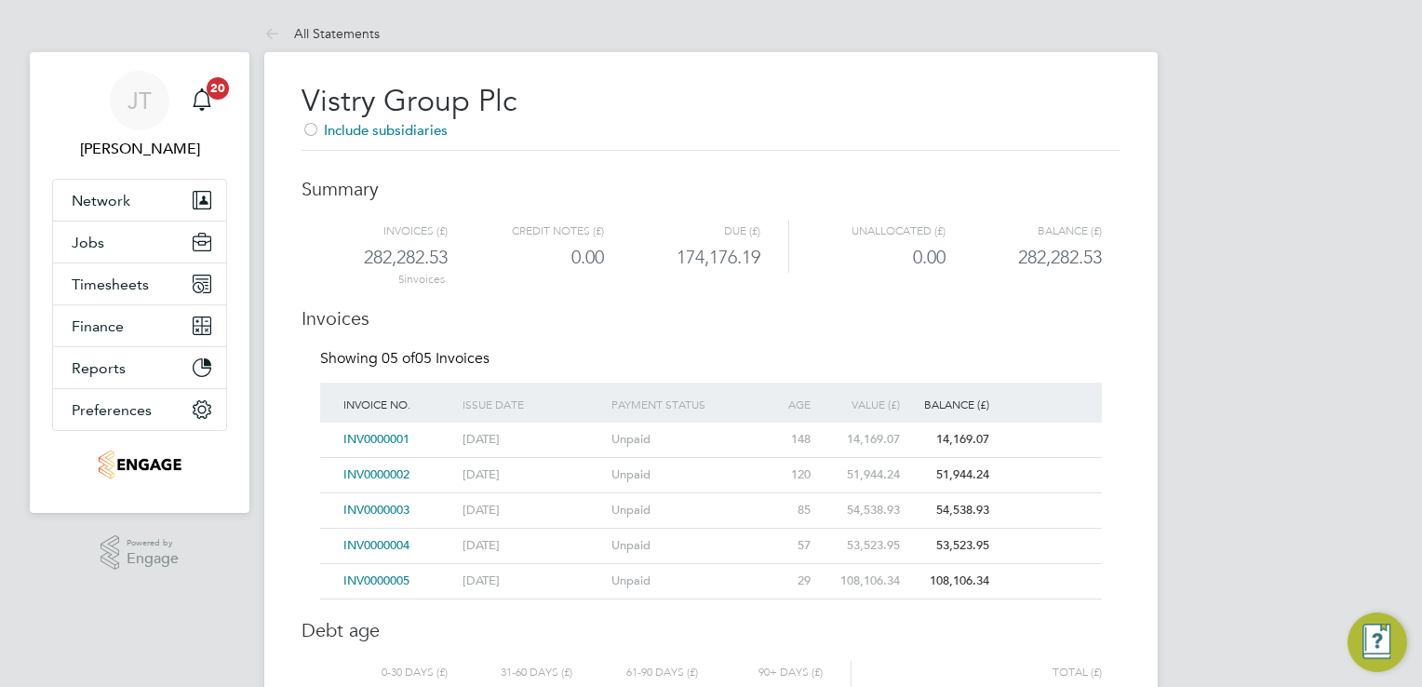
click at [362, 471] on span "INV0000002" at bounding box center [376, 474] width 66 height 16
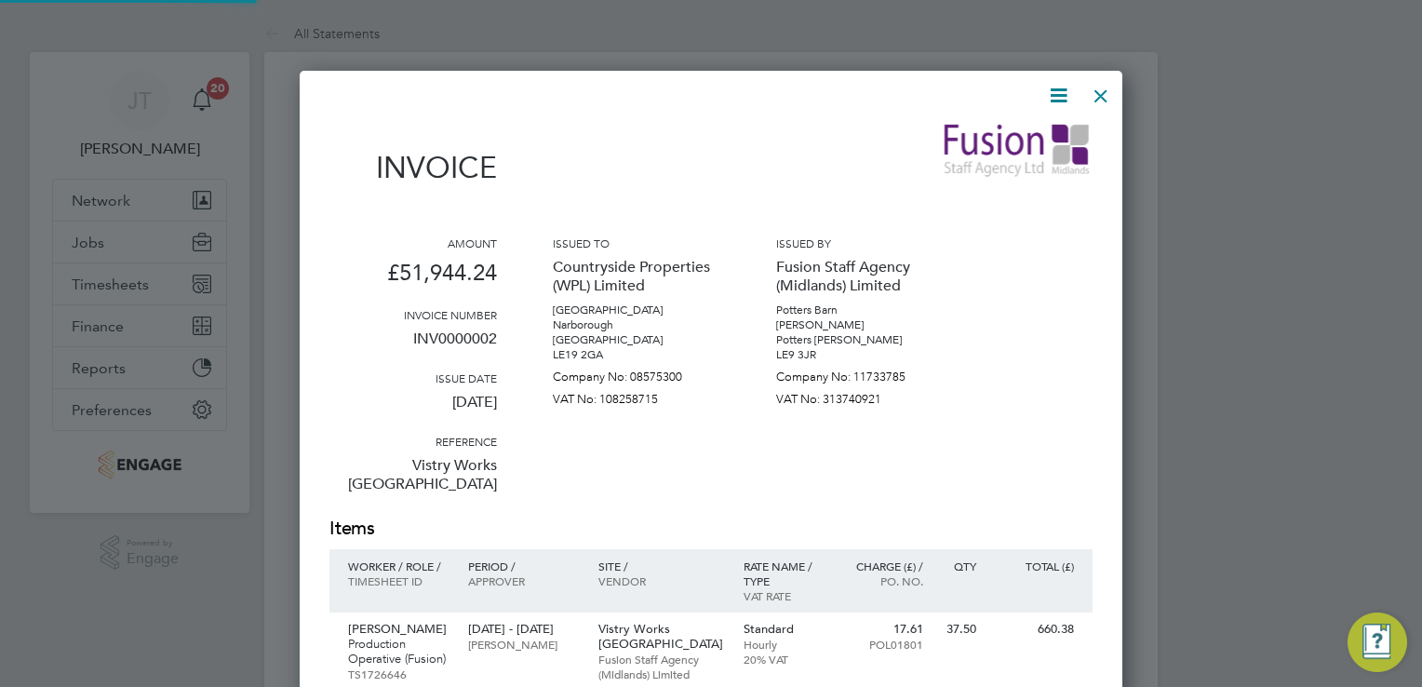
scroll to position [9992, 824]
click at [1061, 101] on icon at bounding box center [1058, 95] width 23 height 23
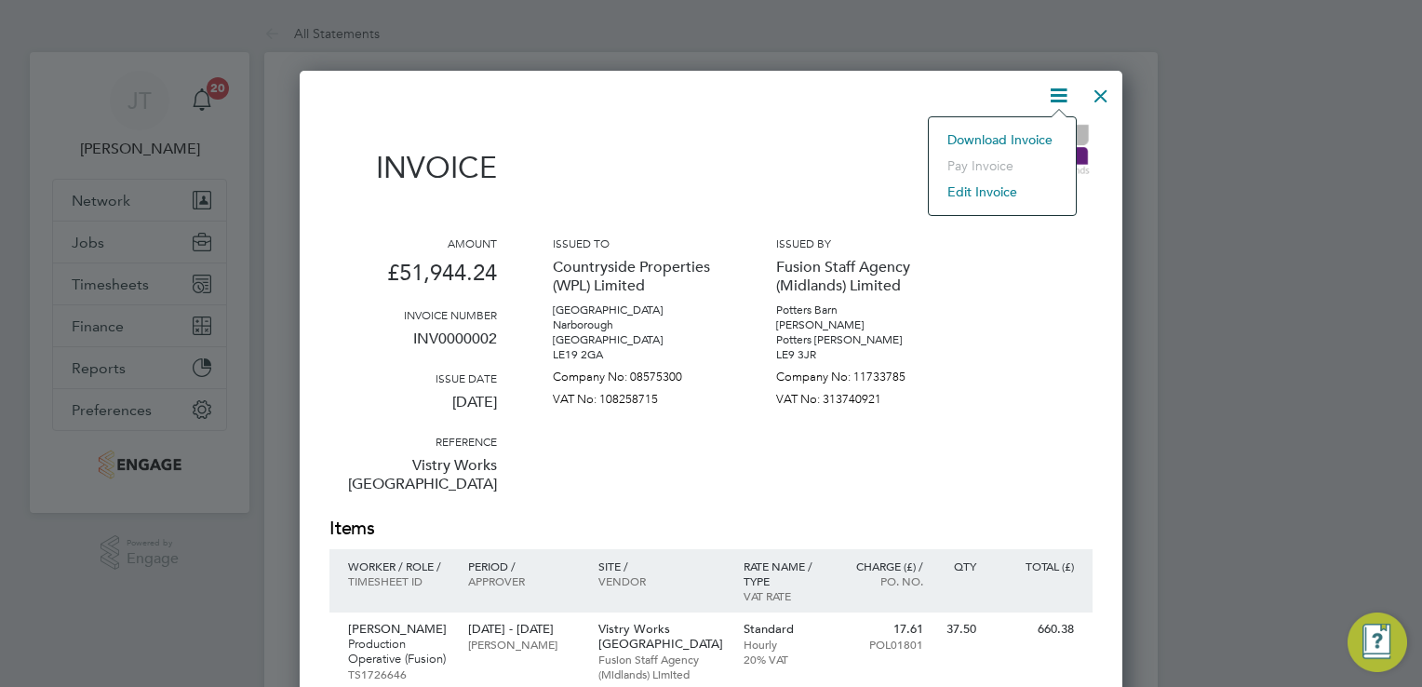
click at [1046, 129] on li "Download Invoice" at bounding box center [1002, 140] width 128 height 26
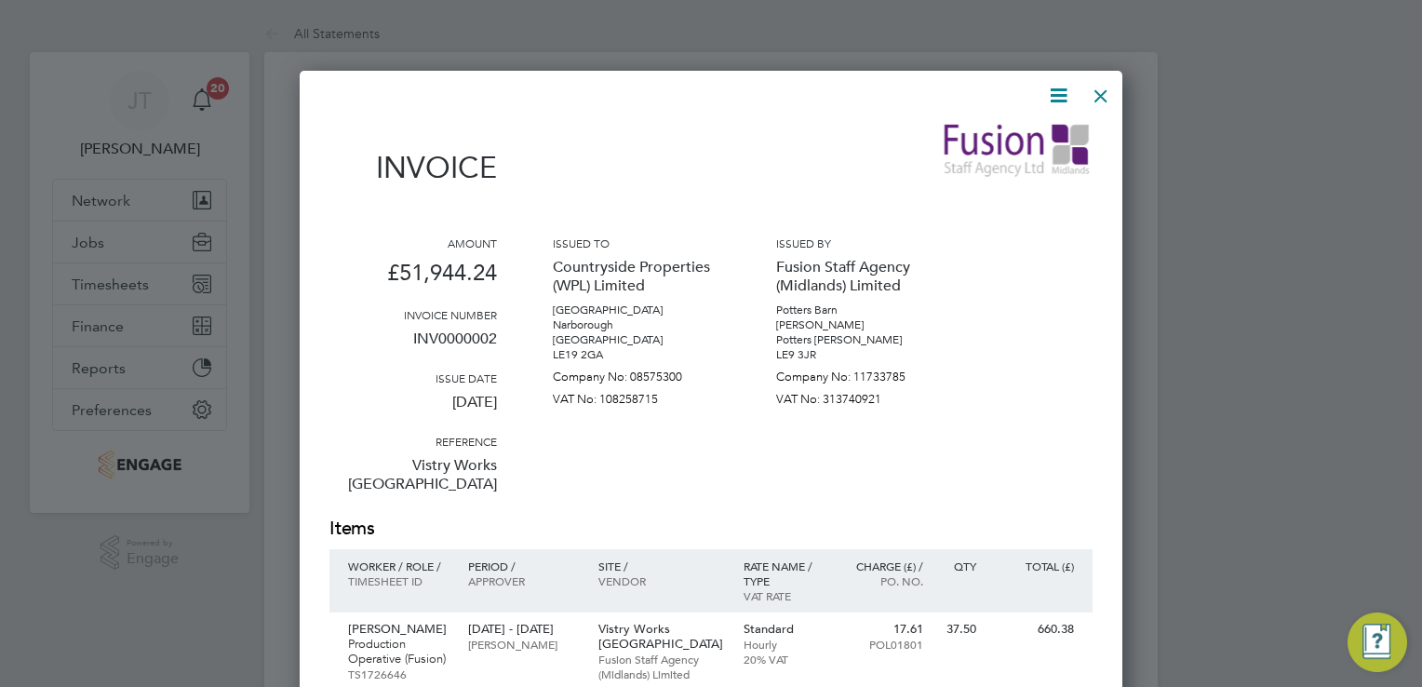
click at [1094, 97] on div at bounding box center [1101, 91] width 34 height 34
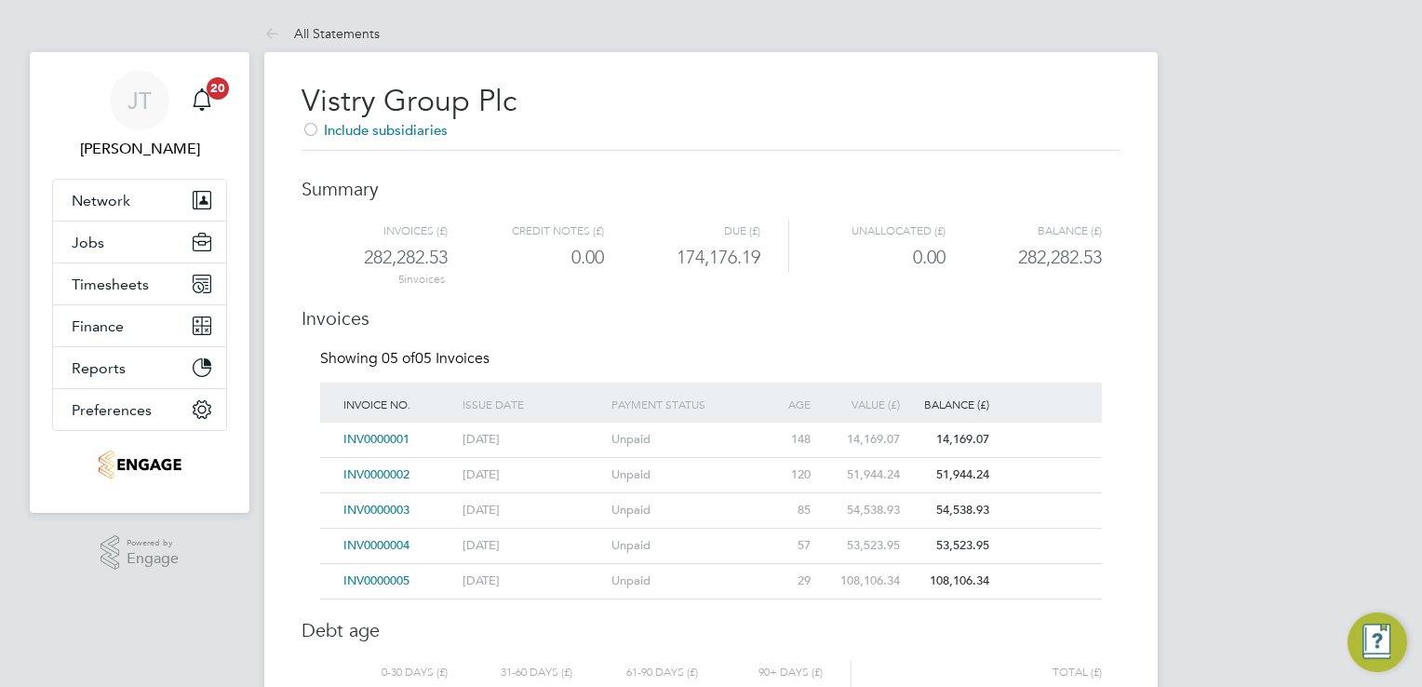
click at [395, 502] on span "INV0000003" at bounding box center [376, 510] width 66 height 16
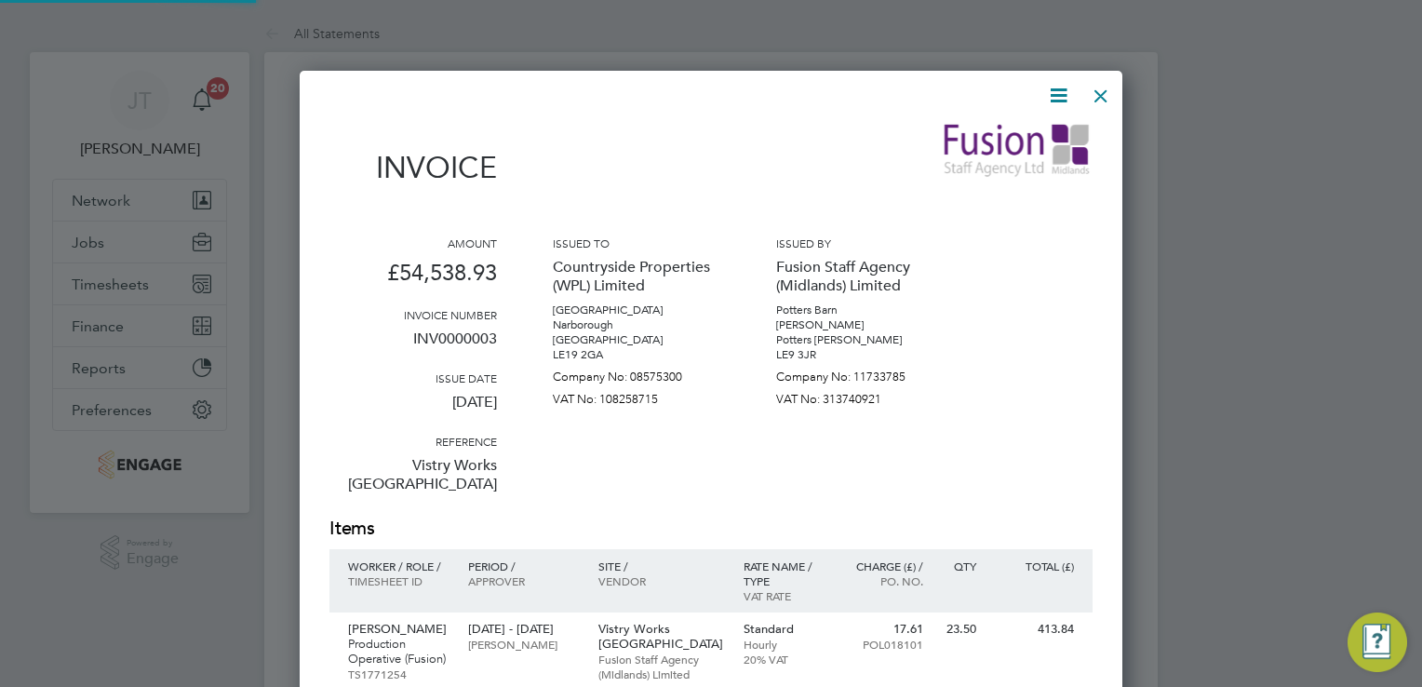
scroll to position [9647, 824]
click at [1052, 91] on icon at bounding box center [1058, 95] width 23 height 23
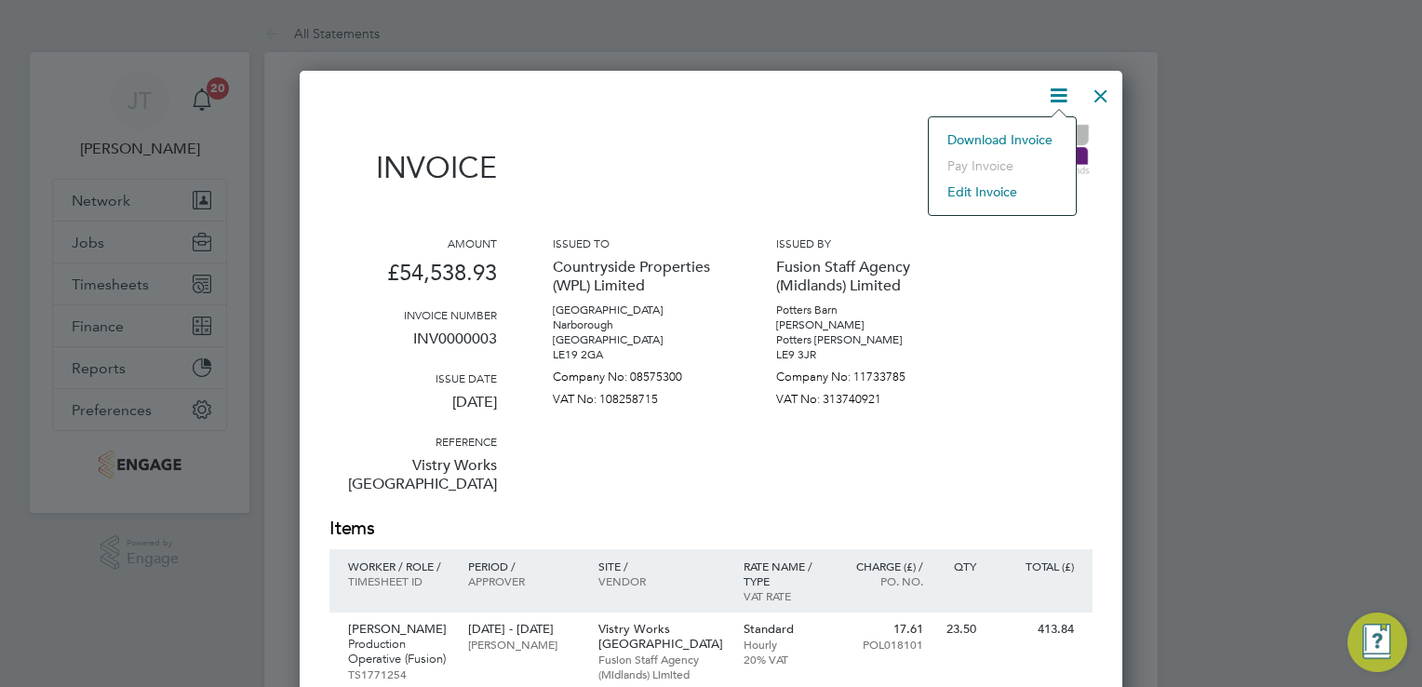
click at [1024, 135] on li "Download Invoice" at bounding box center [1002, 140] width 128 height 26
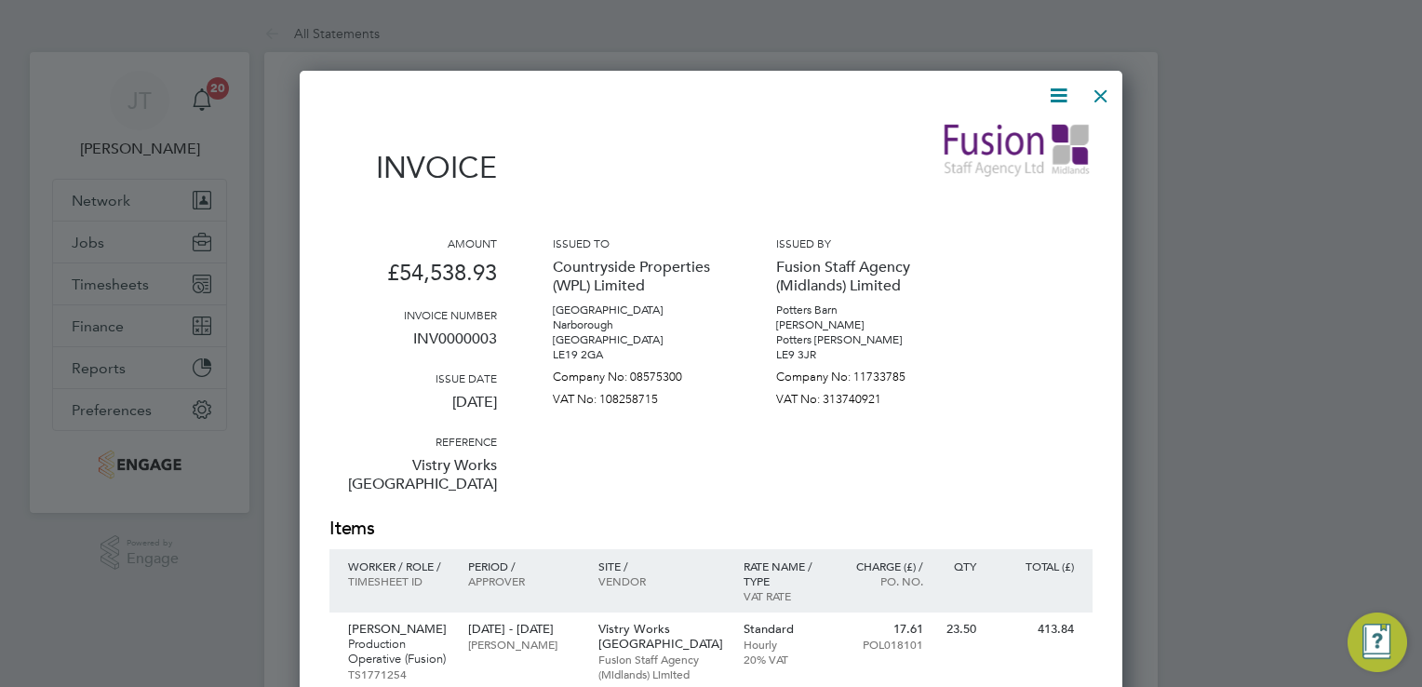
click at [492, 84] on div at bounding box center [699, 95] width 741 height 23
click at [1096, 91] on div at bounding box center [1101, 91] width 34 height 34
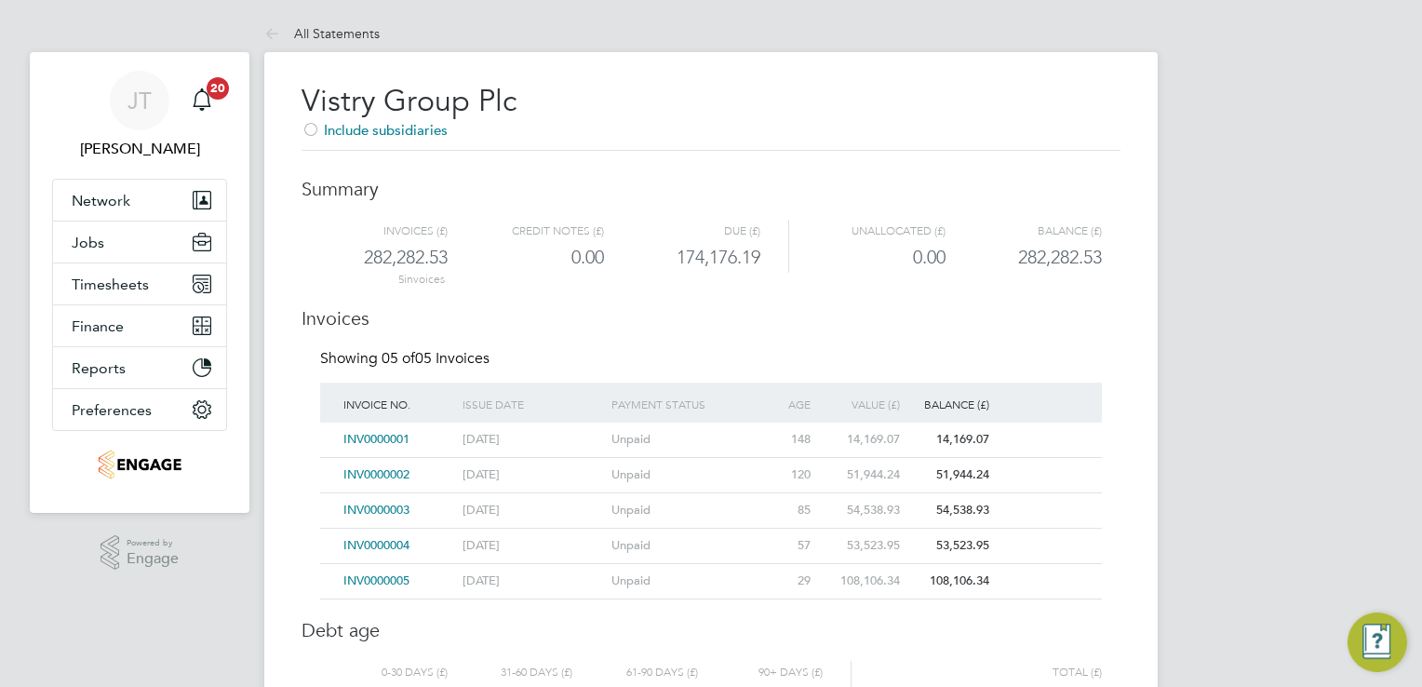
click at [374, 544] on span "INV0000004" at bounding box center [376, 545] width 66 height 16
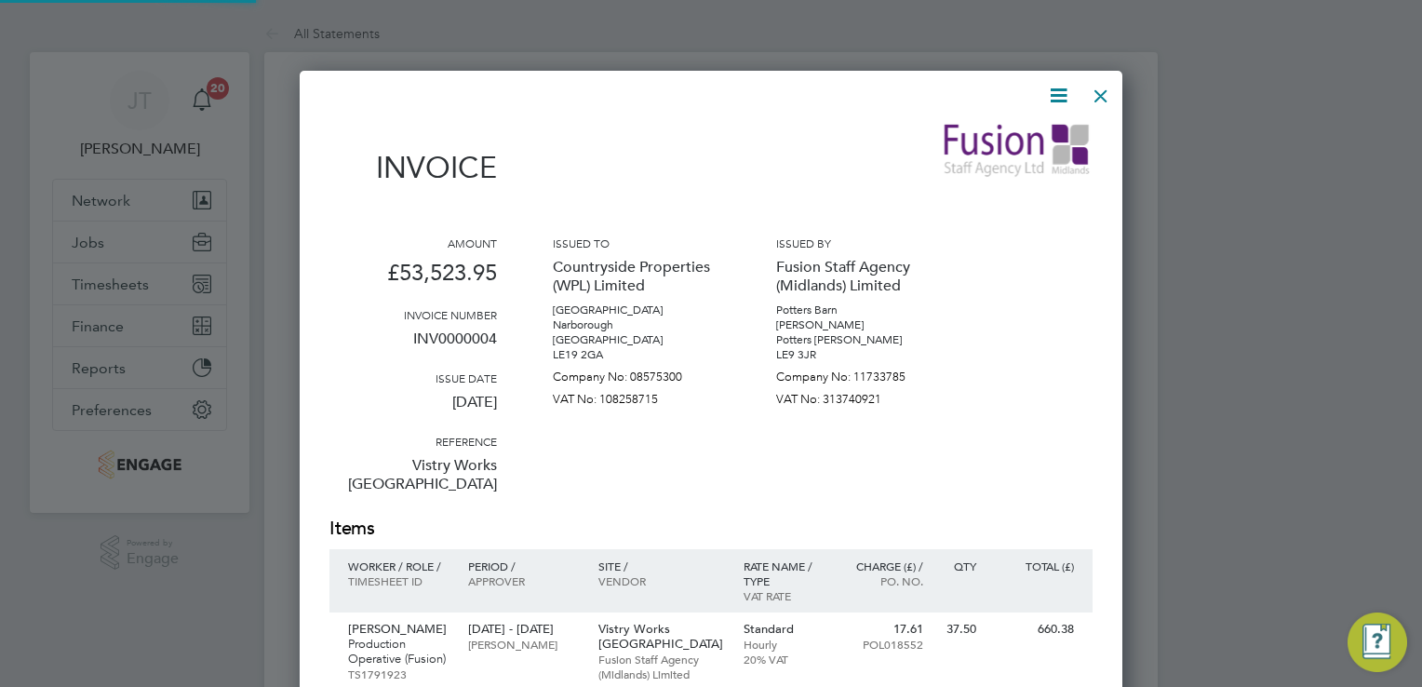
scroll to position [9064, 824]
click at [1056, 92] on icon at bounding box center [1058, 95] width 23 height 23
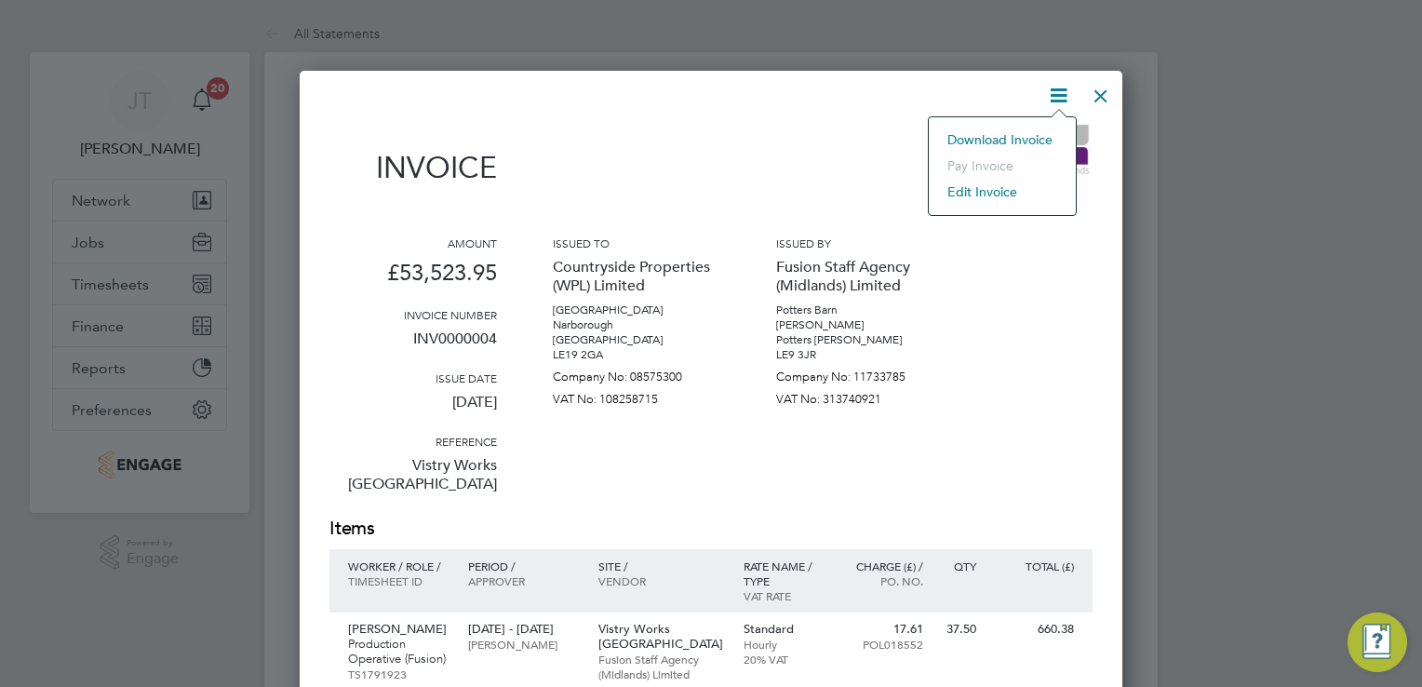
click at [1015, 135] on li "Download Invoice" at bounding box center [1002, 140] width 128 height 26
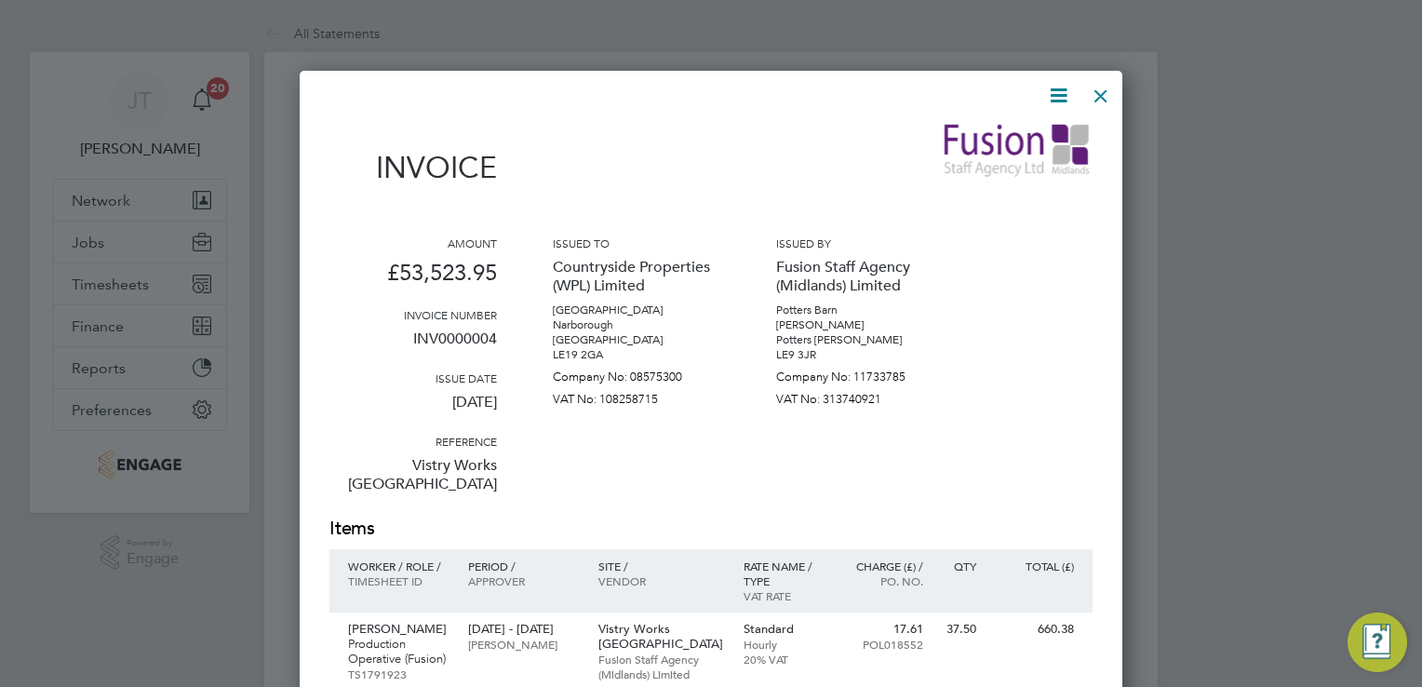
click at [886, 130] on div "Invoice" at bounding box center [710, 163] width 763 height 82
click at [1094, 95] on div at bounding box center [1101, 91] width 34 height 34
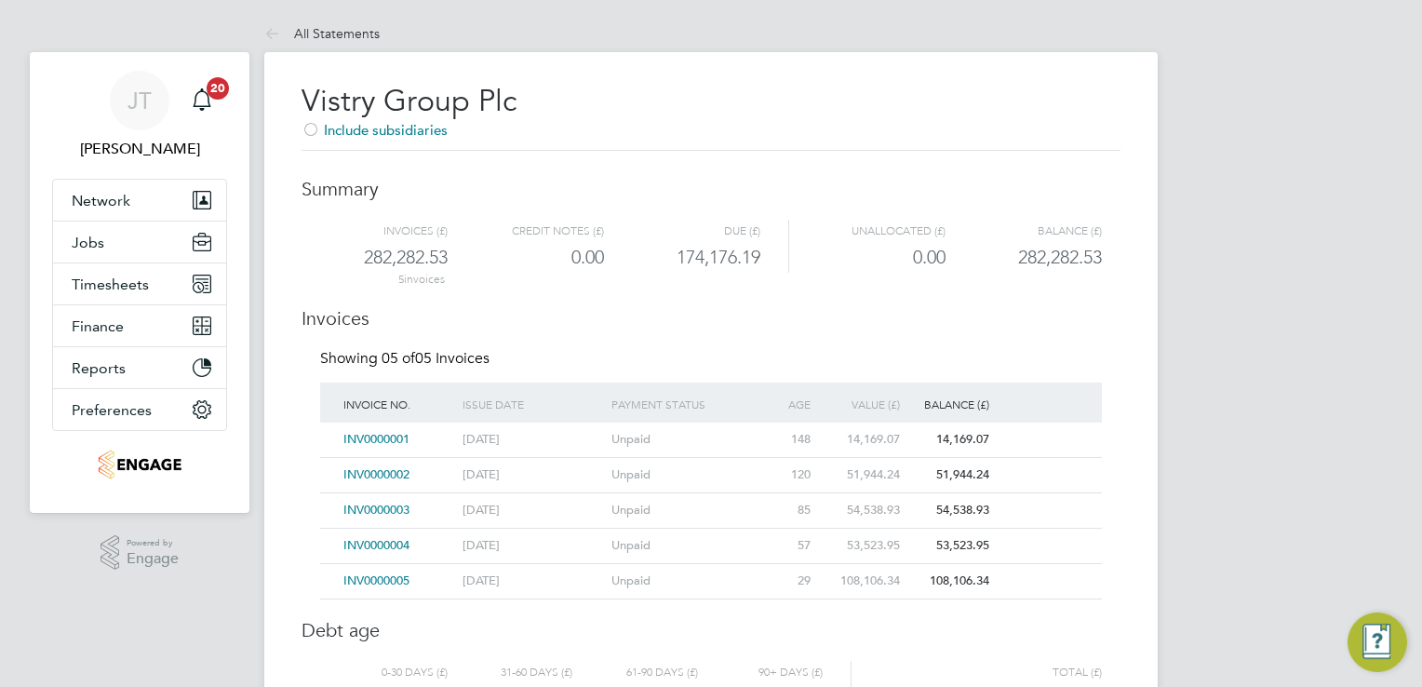
click at [391, 575] on span "INV0000005" at bounding box center [376, 580] width 66 height 16
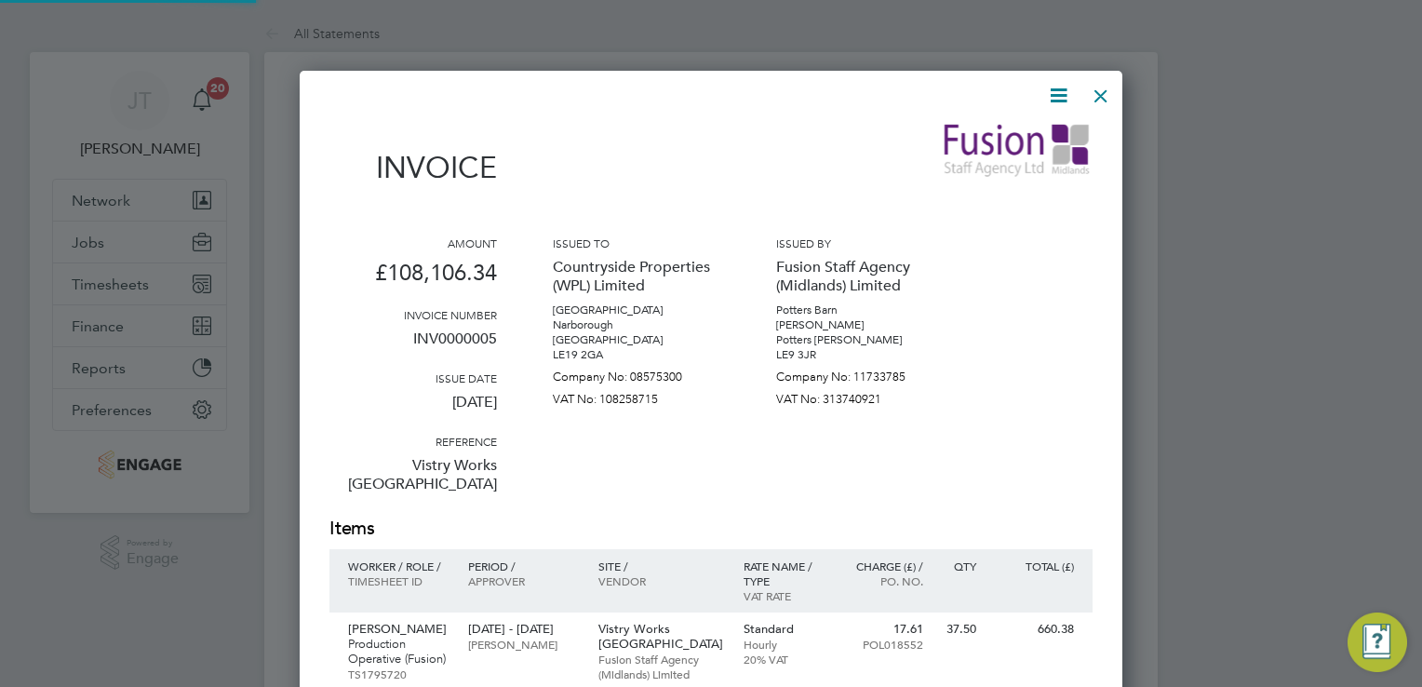
scroll to position [20954, 824]
click at [1063, 99] on icon at bounding box center [1058, 95] width 23 height 23
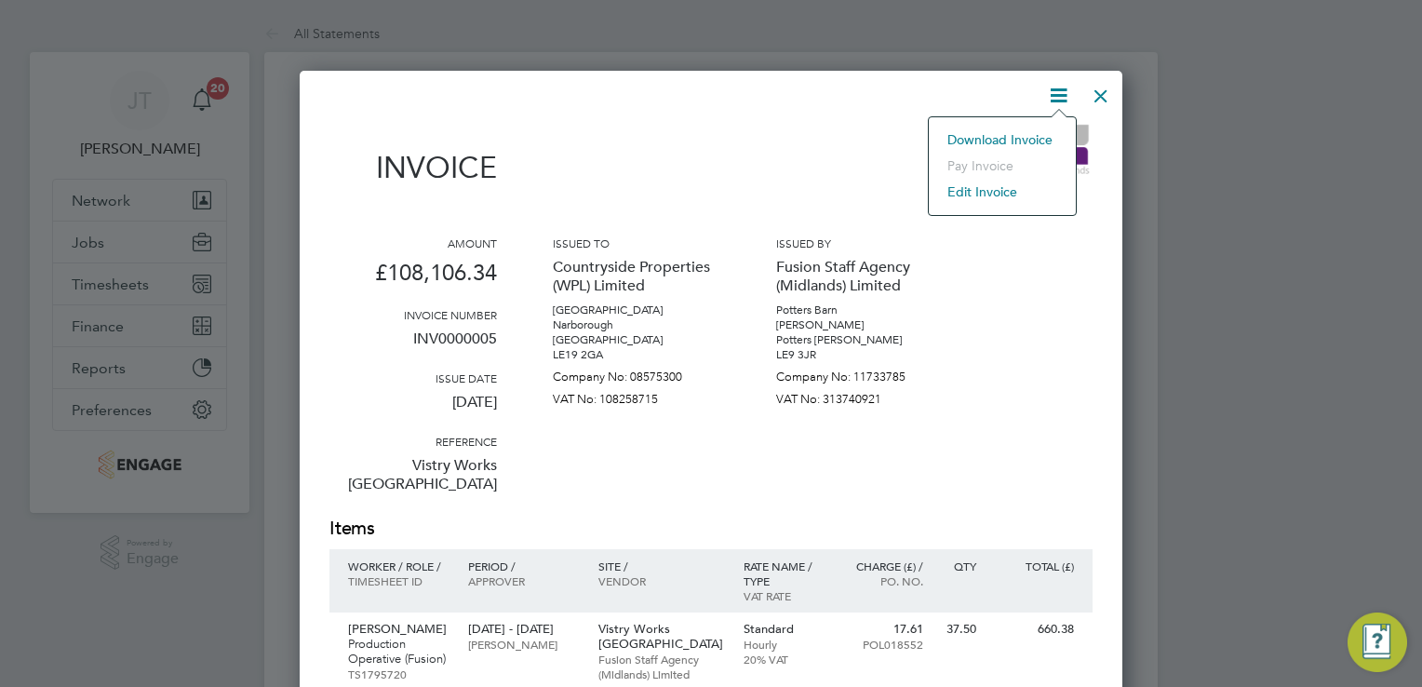
click at [1028, 131] on li "Download Invoice" at bounding box center [1002, 140] width 128 height 26
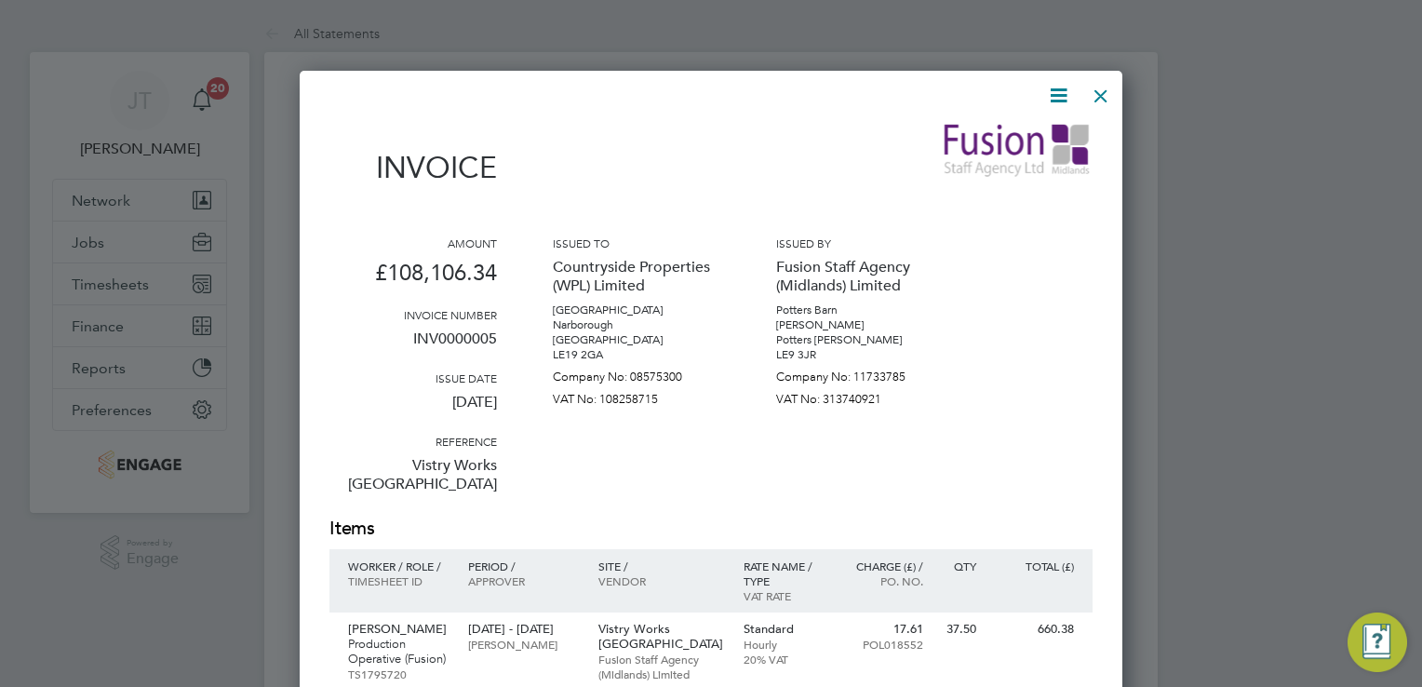
scroll to position [4, 0]
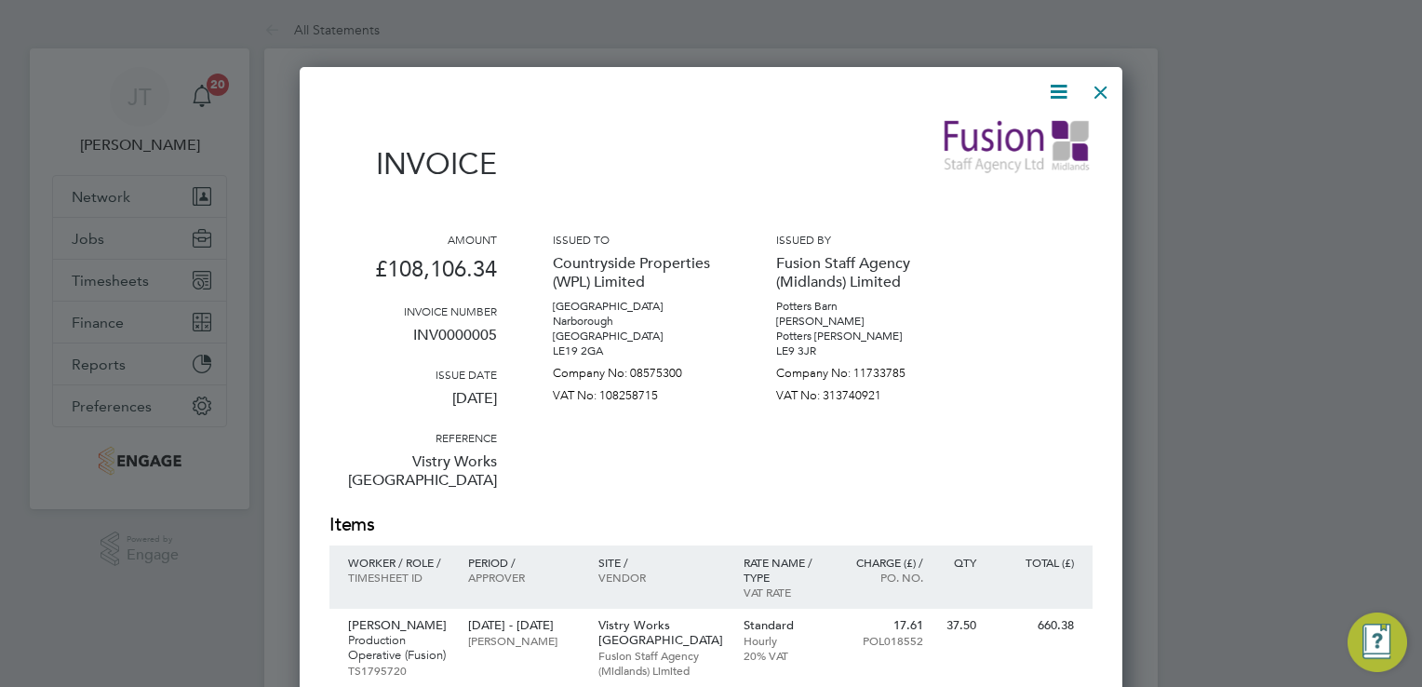
click at [1102, 89] on div at bounding box center [1101, 88] width 34 height 34
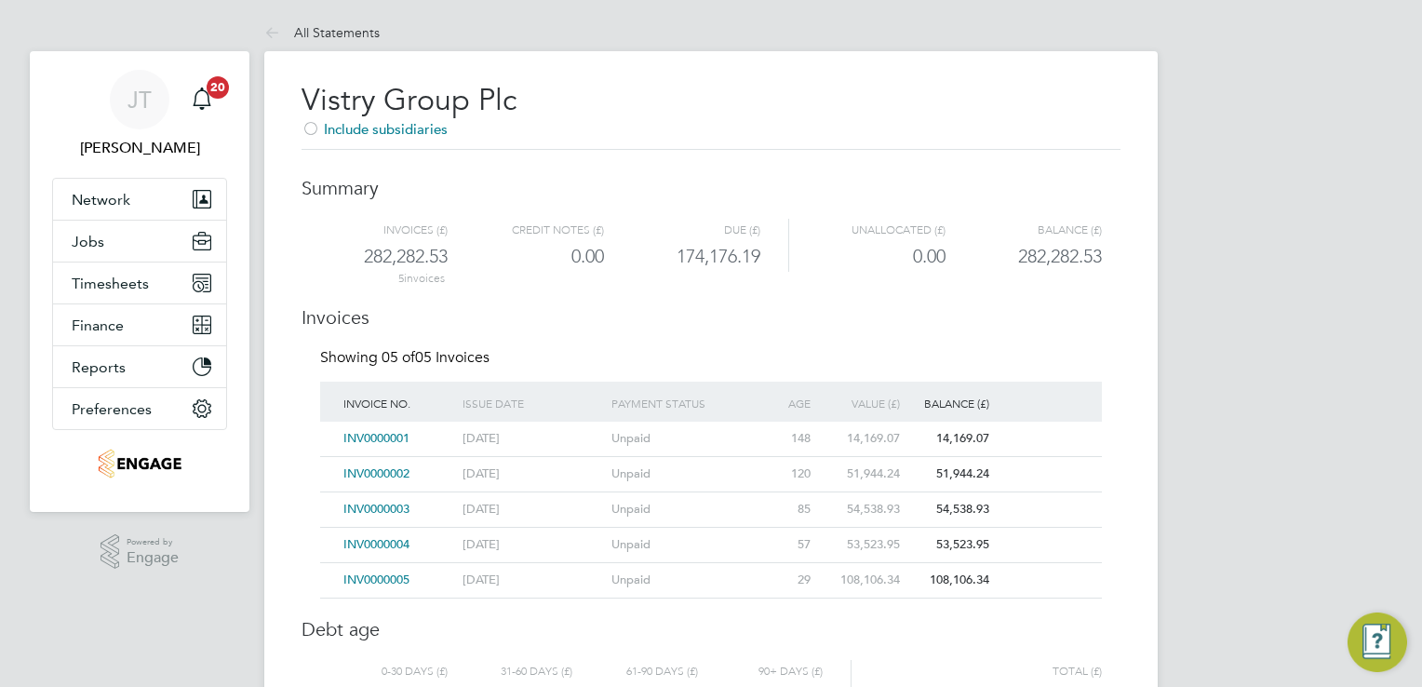
scroll to position [0, 0]
